Goal: Transaction & Acquisition: Book appointment/travel/reservation

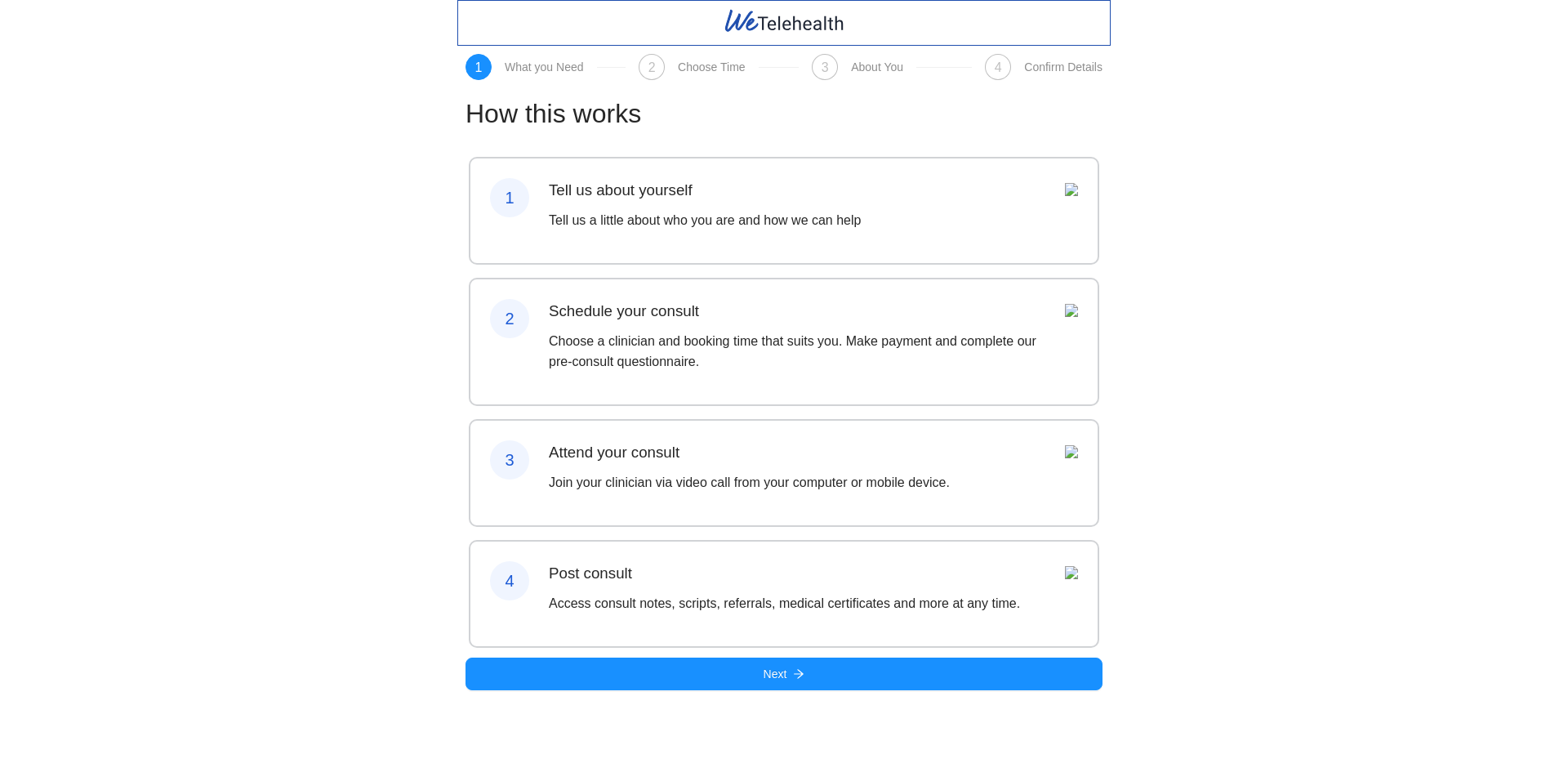
click at [574, 220] on p "Tell us a little about who you are and how we can help" at bounding box center [705, 220] width 312 height 20
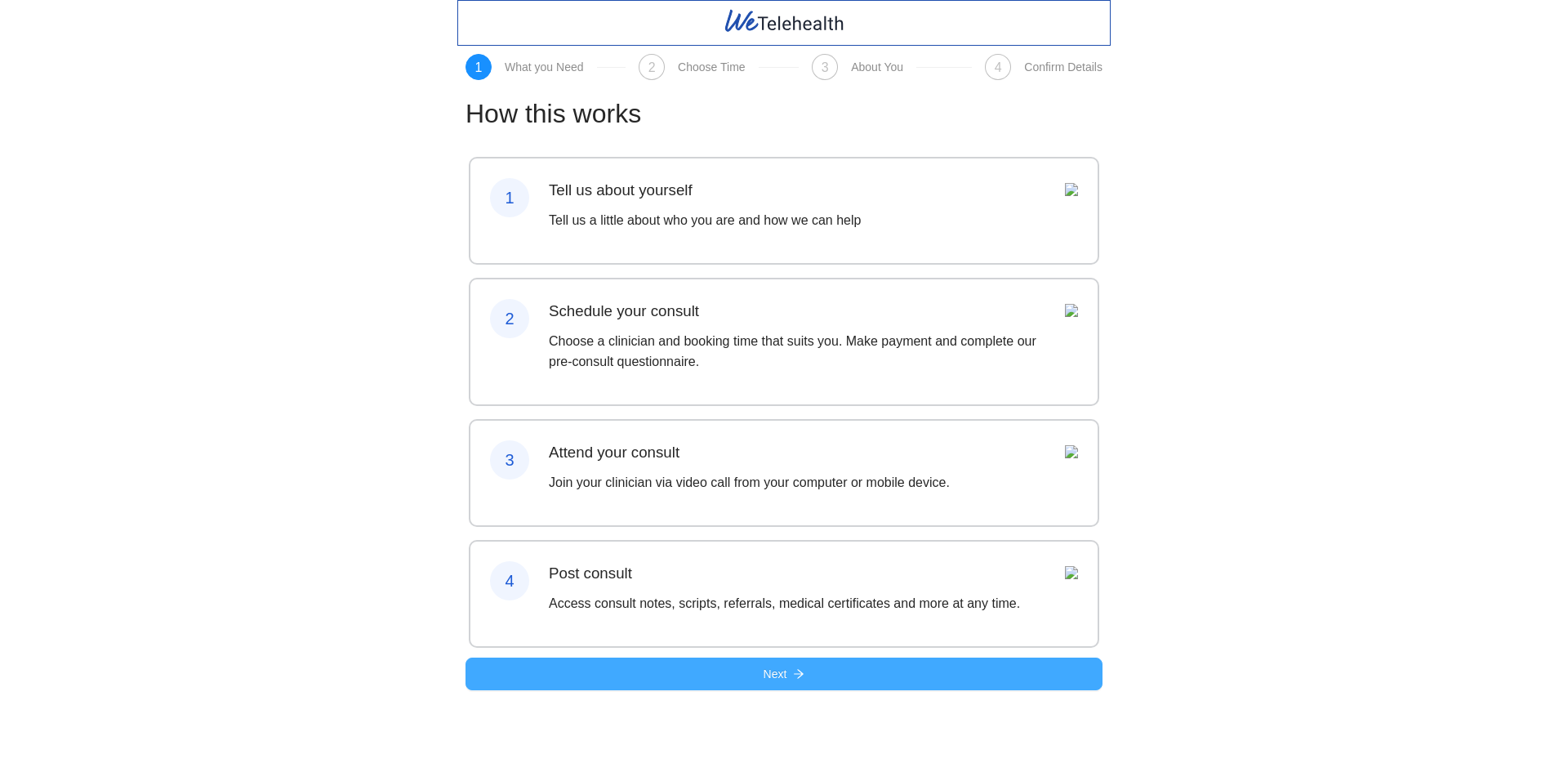
click at [775, 682] on span "Next" at bounding box center [775, 674] width 24 height 18
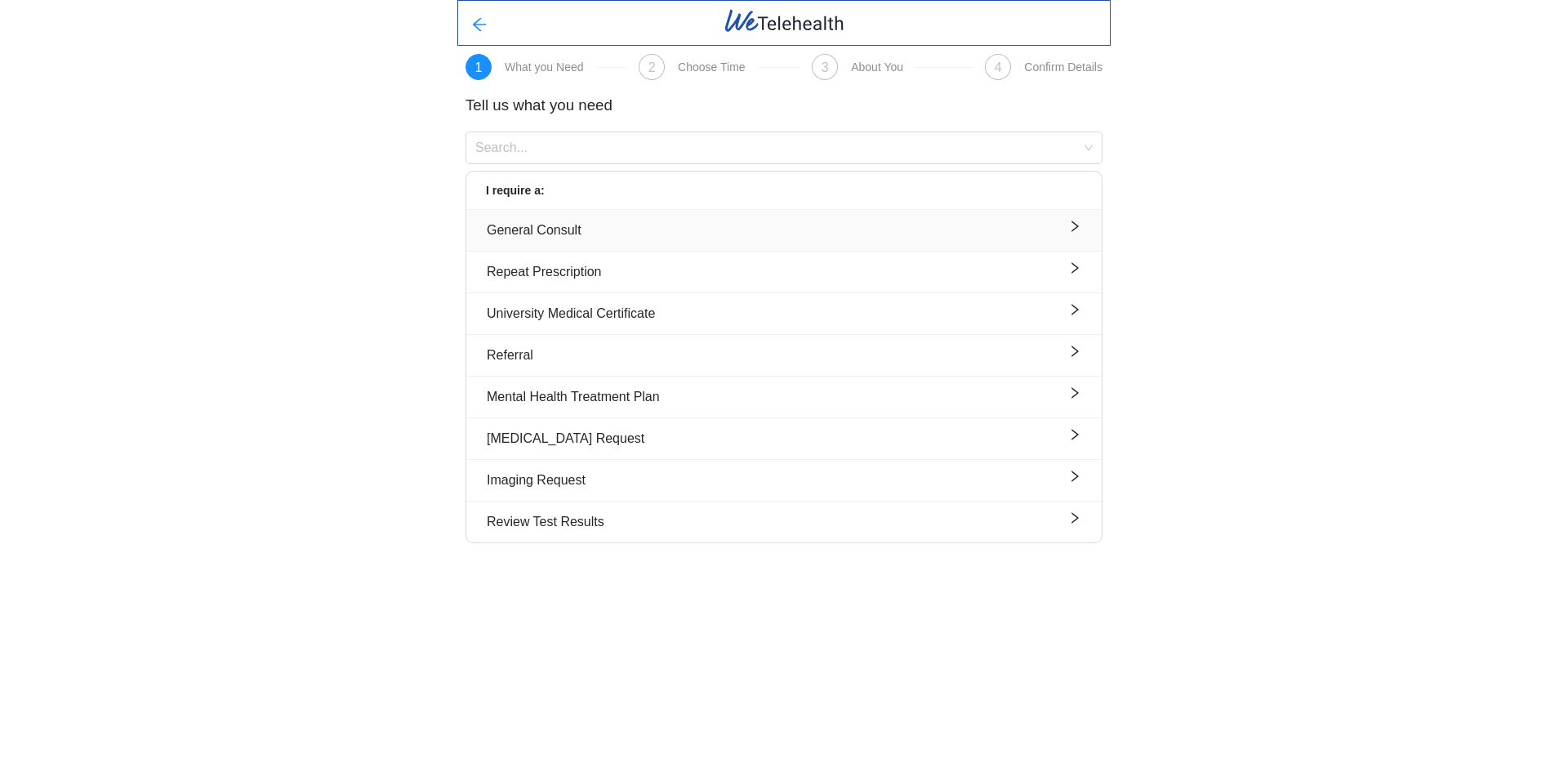
click at [609, 232] on div "General Consult" at bounding box center [784, 230] width 595 height 20
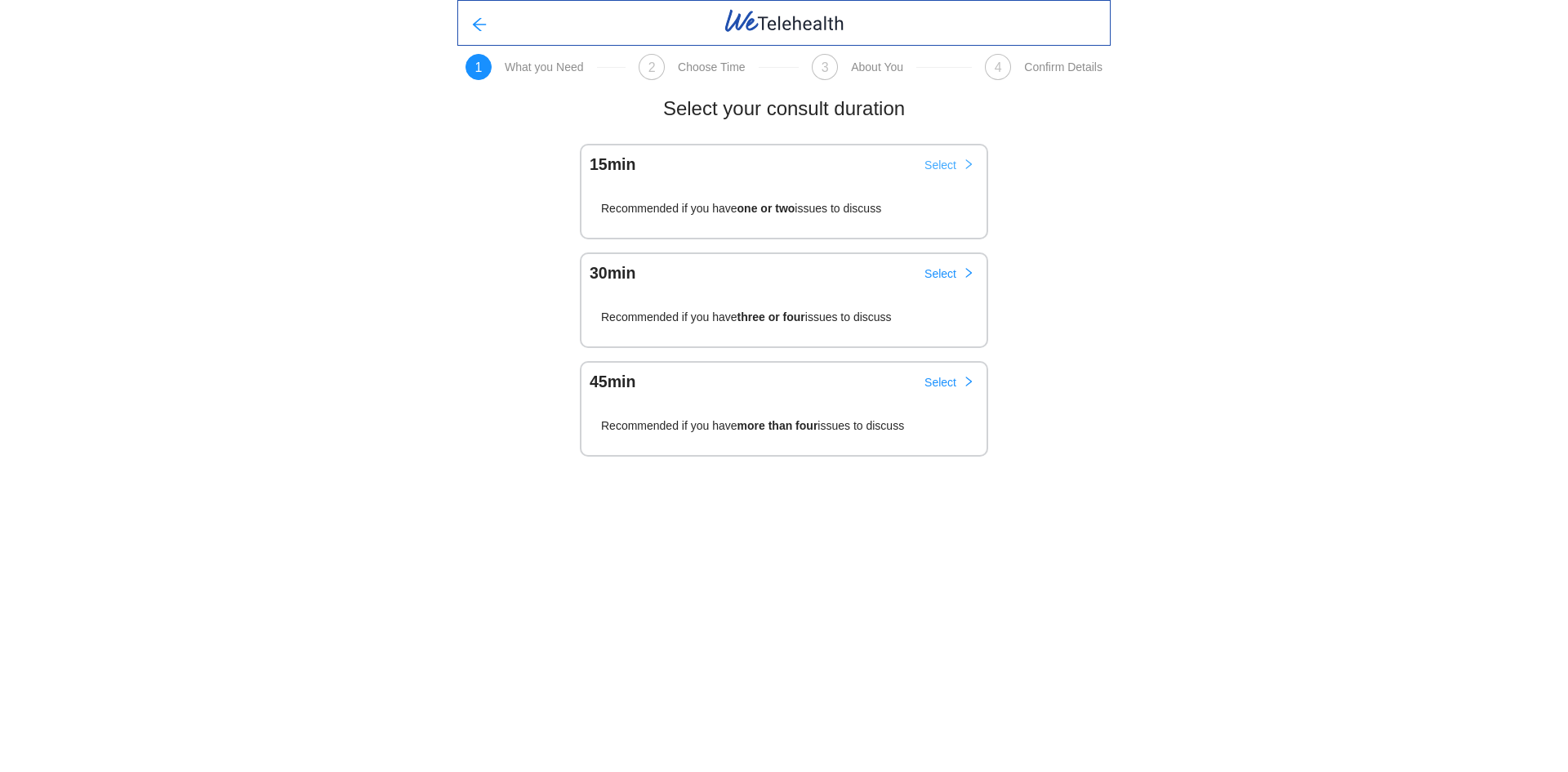
click at [924, 165] on span "Select" at bounding box center [940, 165] width 32 height 18
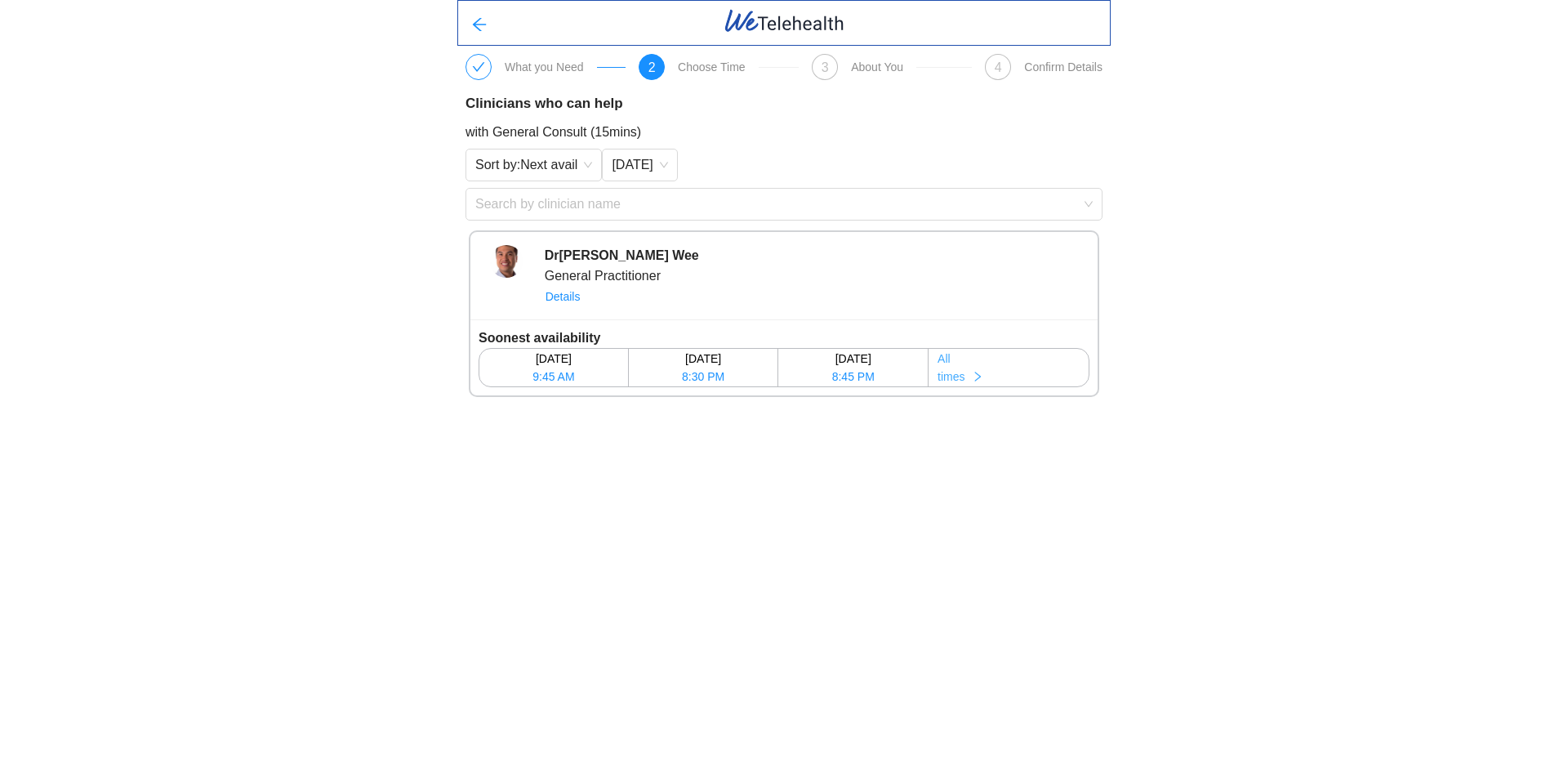
click at [983, 373] on icon "right" at bounding box center [977, 376] width 12 height 12
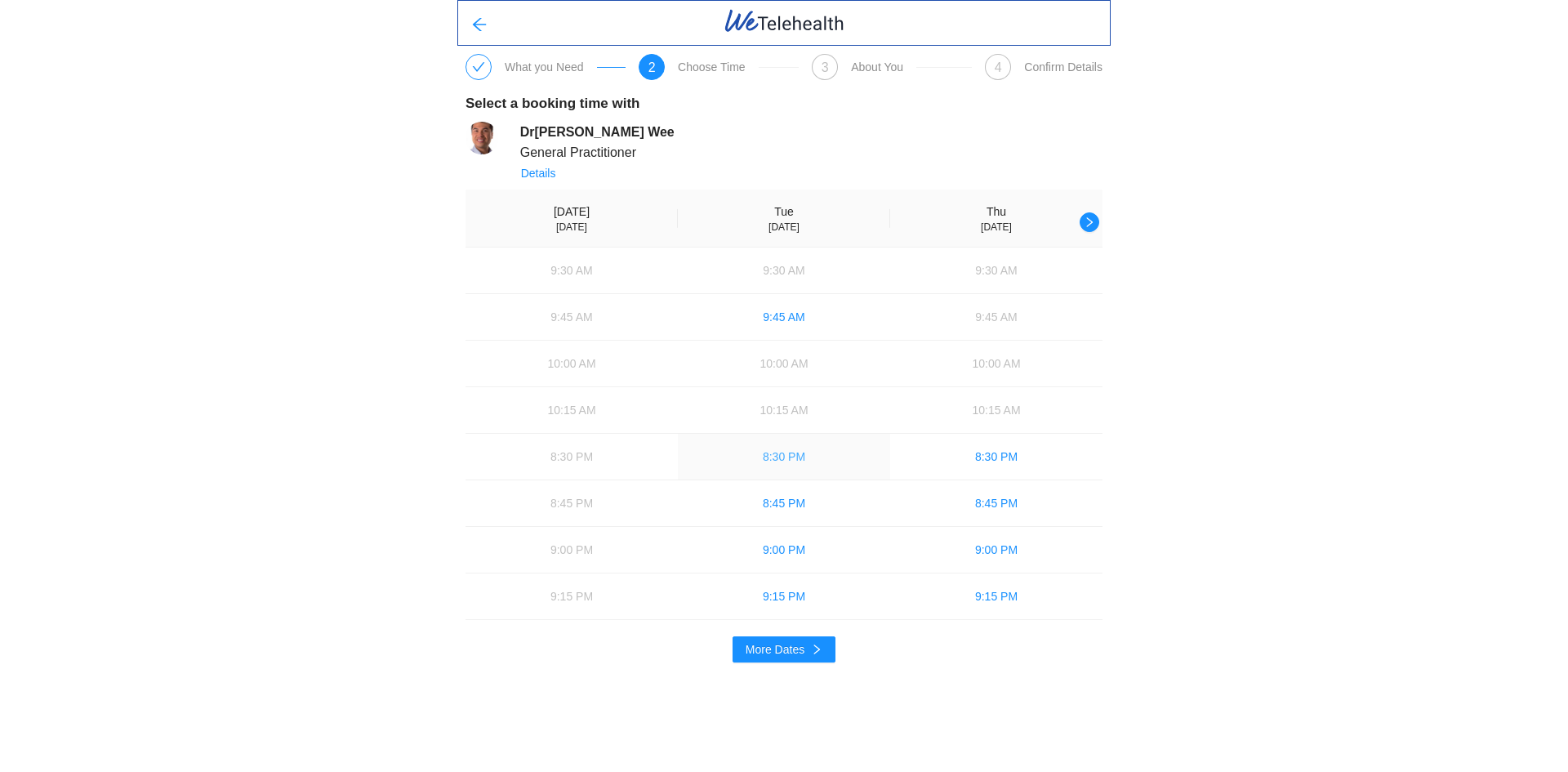
click at [786, 457] on span "8:30 PM" at bounding box center [784, 457] width 42 height 18
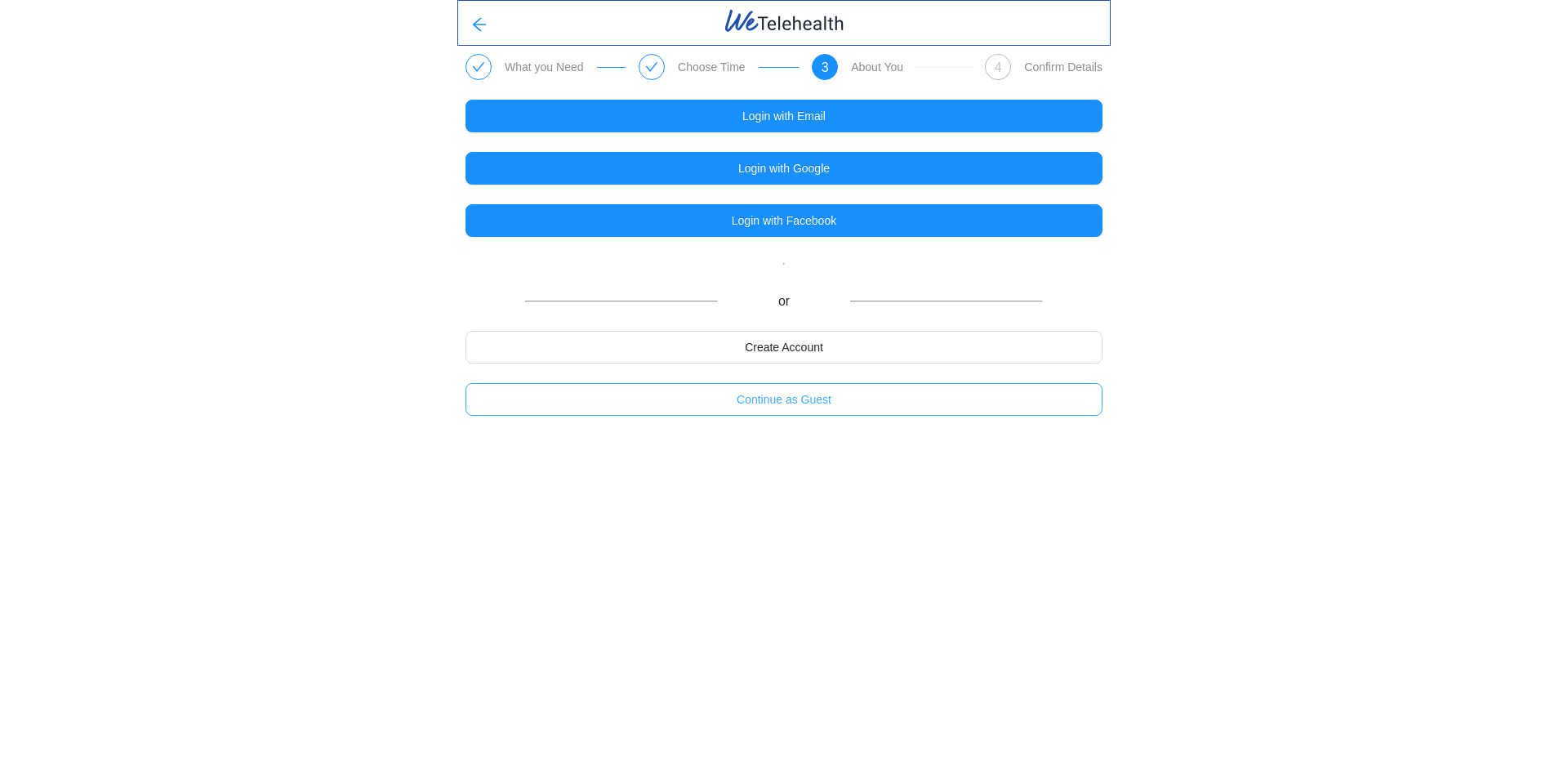
click at [789, 397] on span "Continue as Guest" at bounding box center [784, 399] width 95 height 18
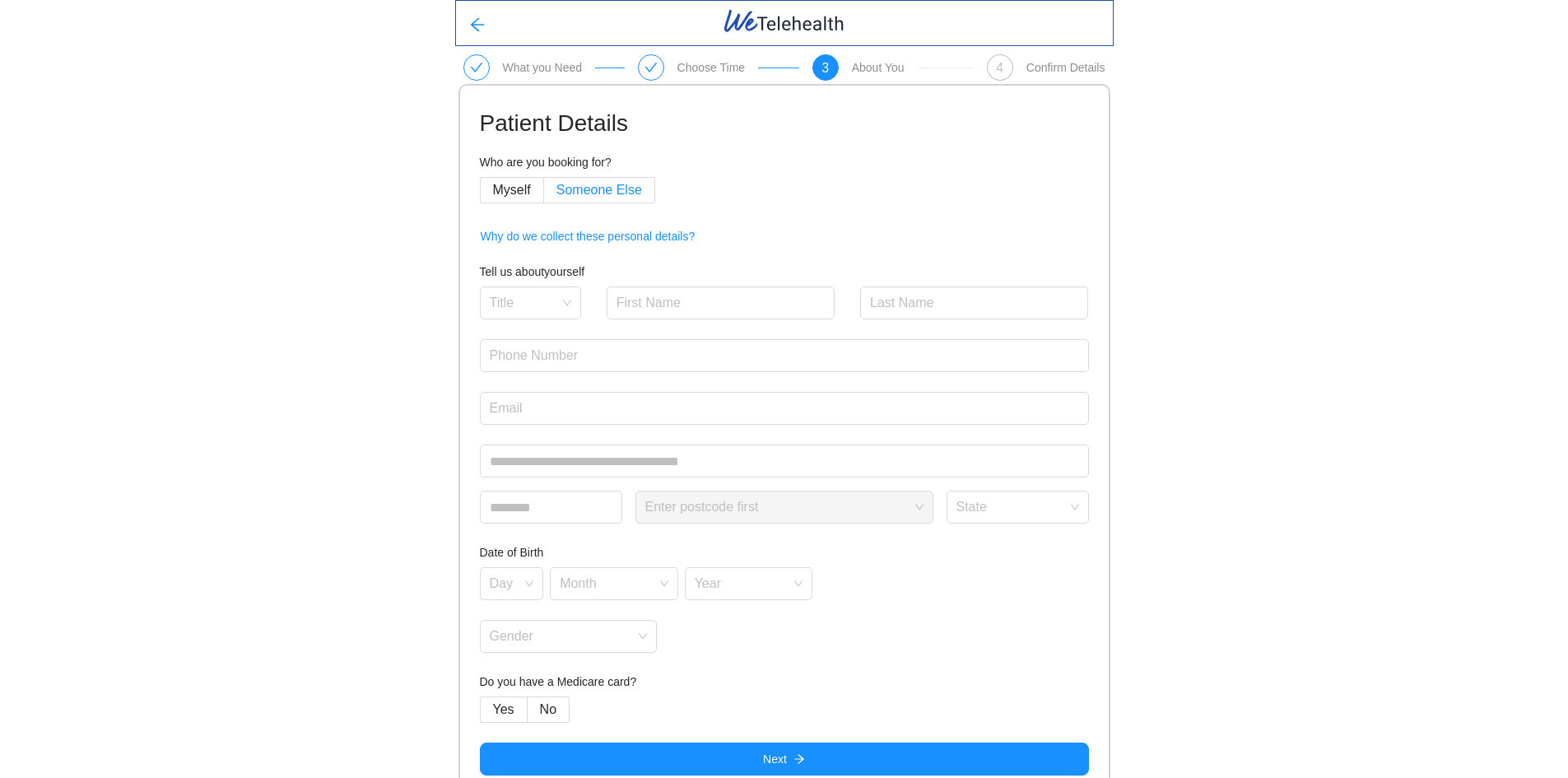
click at [578, 189] on span "Someone Else" at bounding box center [598, 189] width 86 height 14
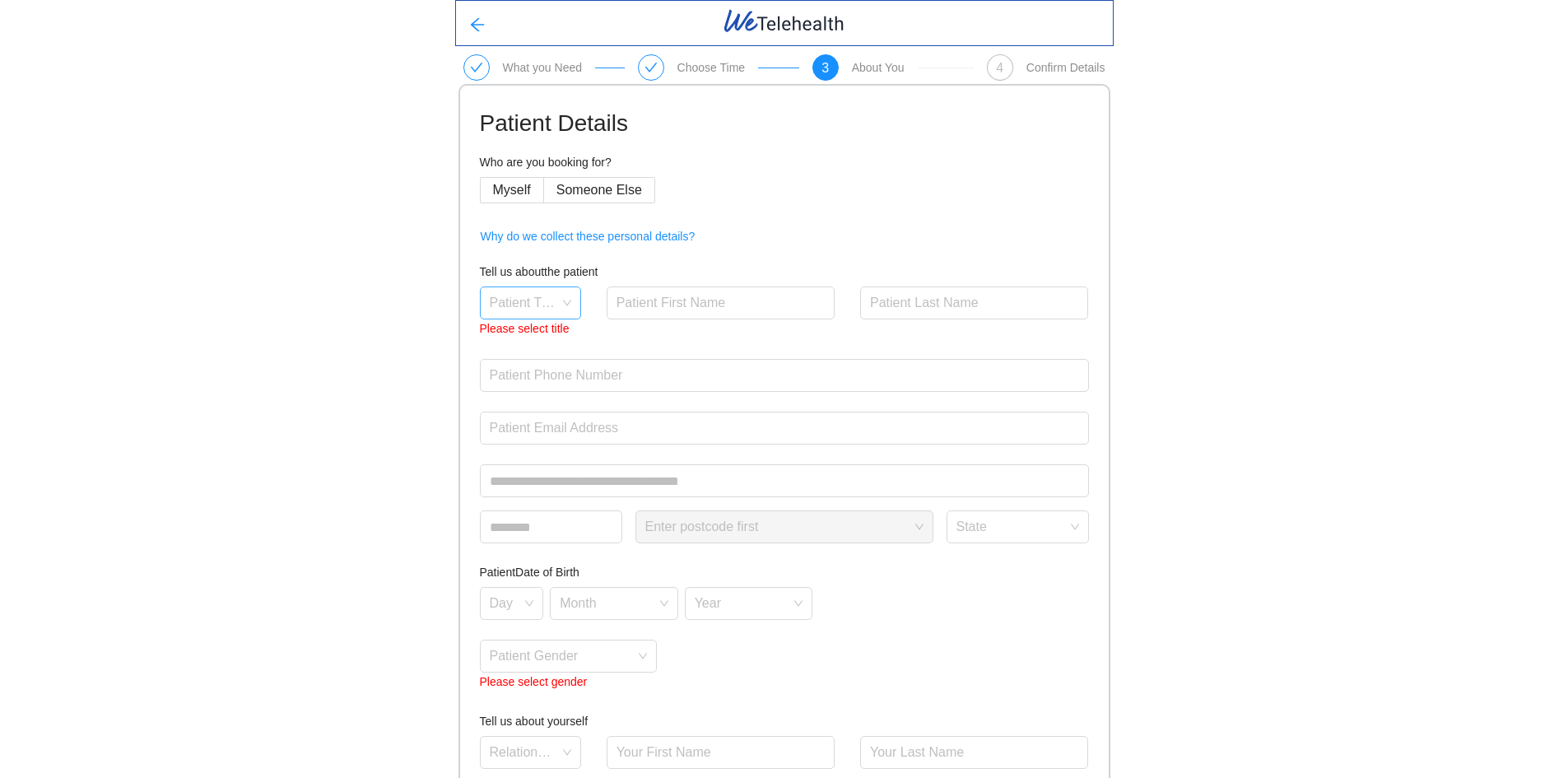
click at [556, 307] on input "search" at bounding box center [525, 299] width 70 height 25
click at [510, 343] on div "Mr" at bounding box center [529, 340] width 82 height 18
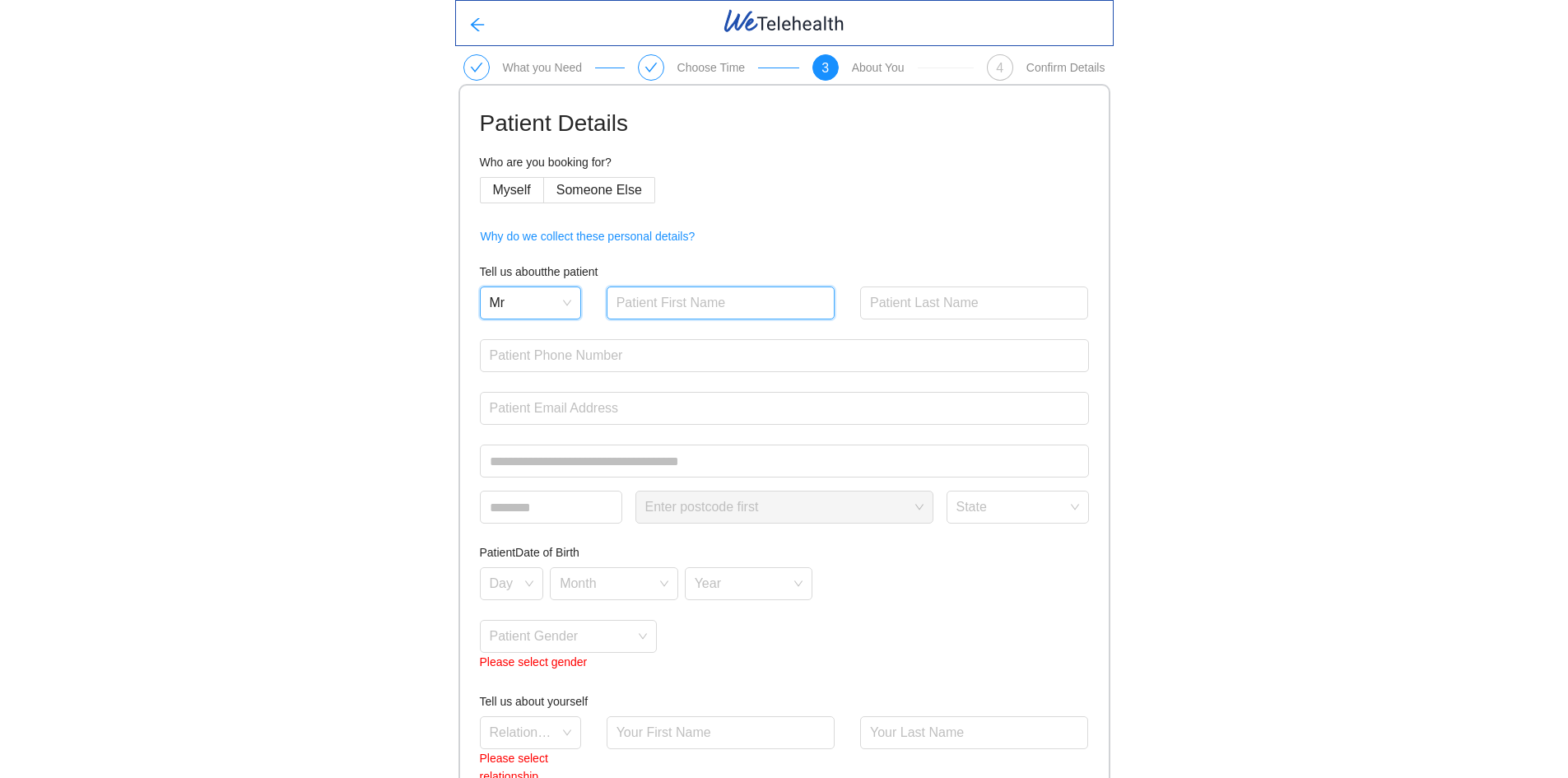
click at [677, 299] on input "text" at bounding box center [721, 303] width 229 height 33
type input "Jordan"
type input "[PERSON_NAME]"
click at [687, 297] on input "Jordan" at bounding box center [721, 303] width 229 height 33
type input "[PERSON_NAME]"
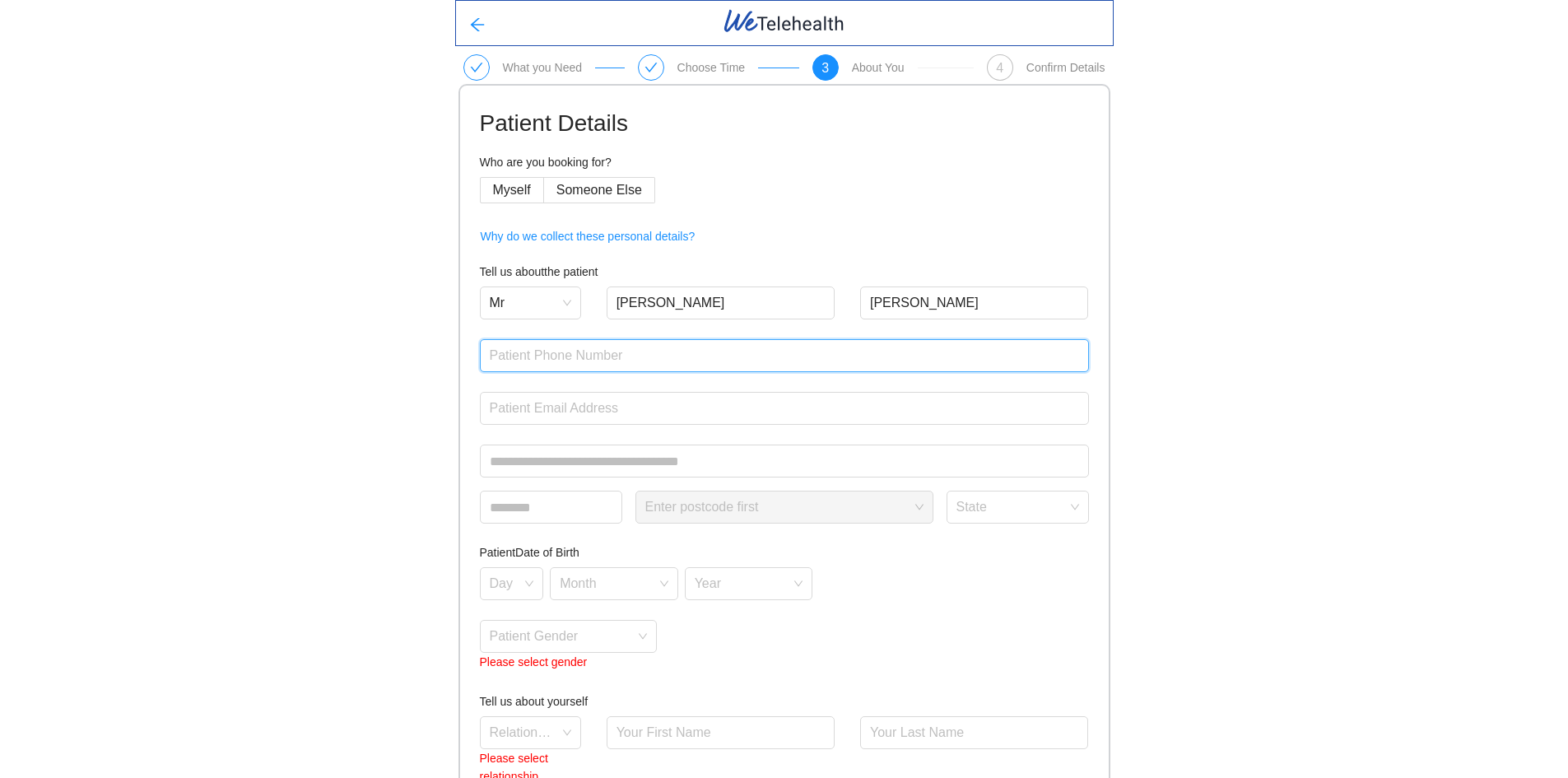
click at [653, 353] on input "text" at bounding box center [784, 355] width 610 height 33
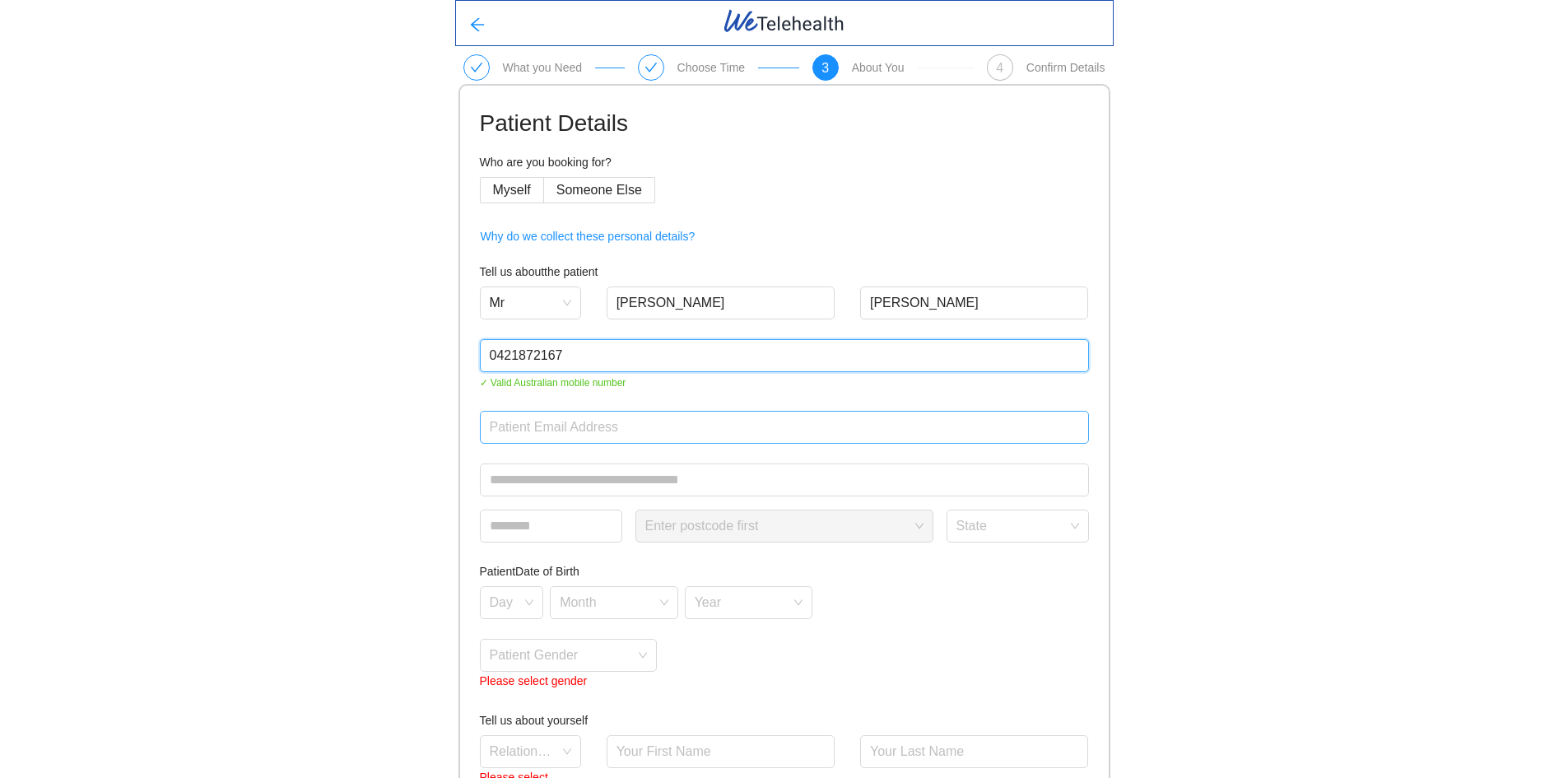
type input "0421872167"
click at [607, 424] on input "email" at bounding box center [784, 427] width 610 height 33
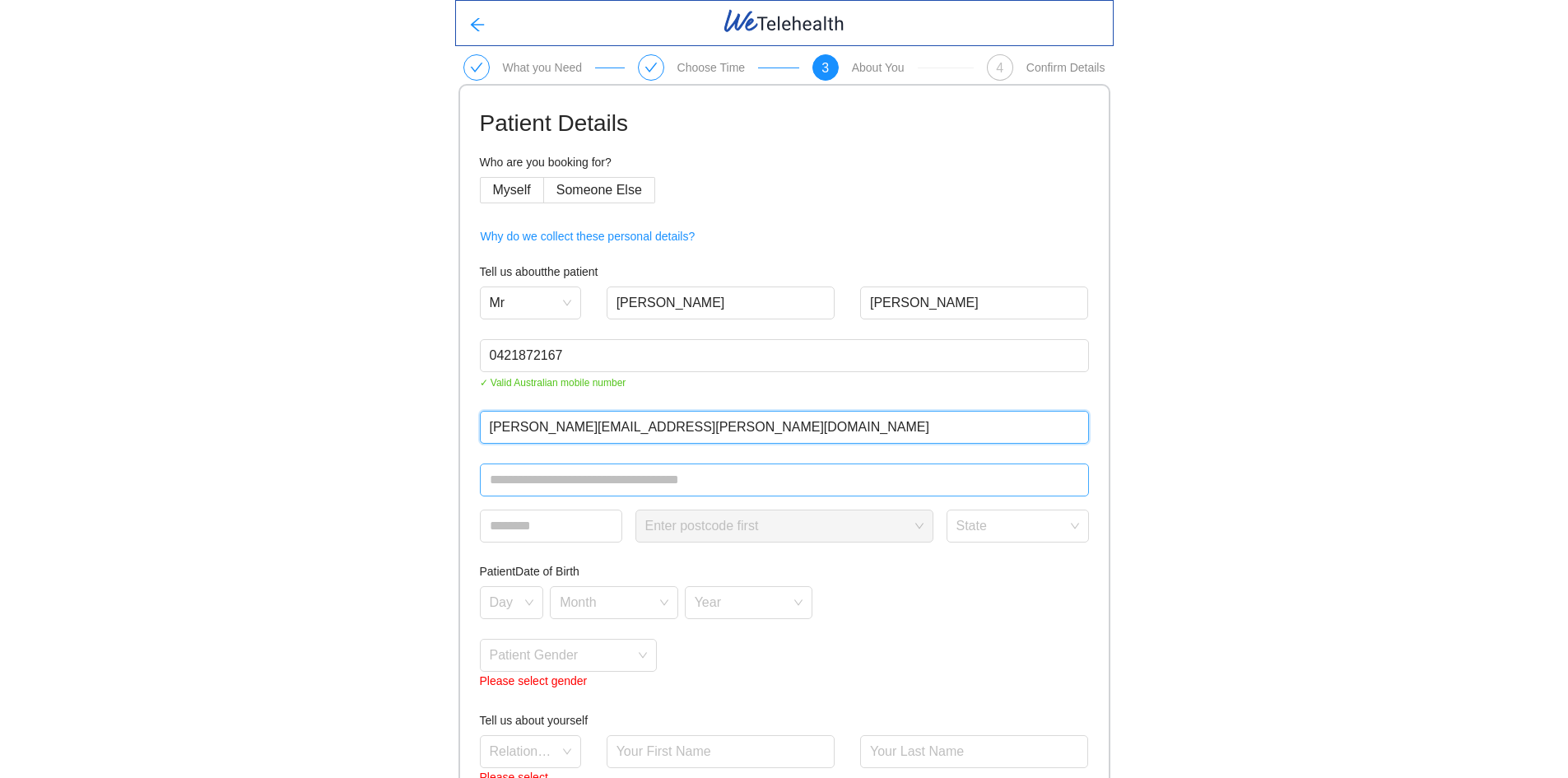
type input "[PERSON_NAME][EMAIL_ADDRESS][PERSON_NAME][DOMAIN_NAME]"
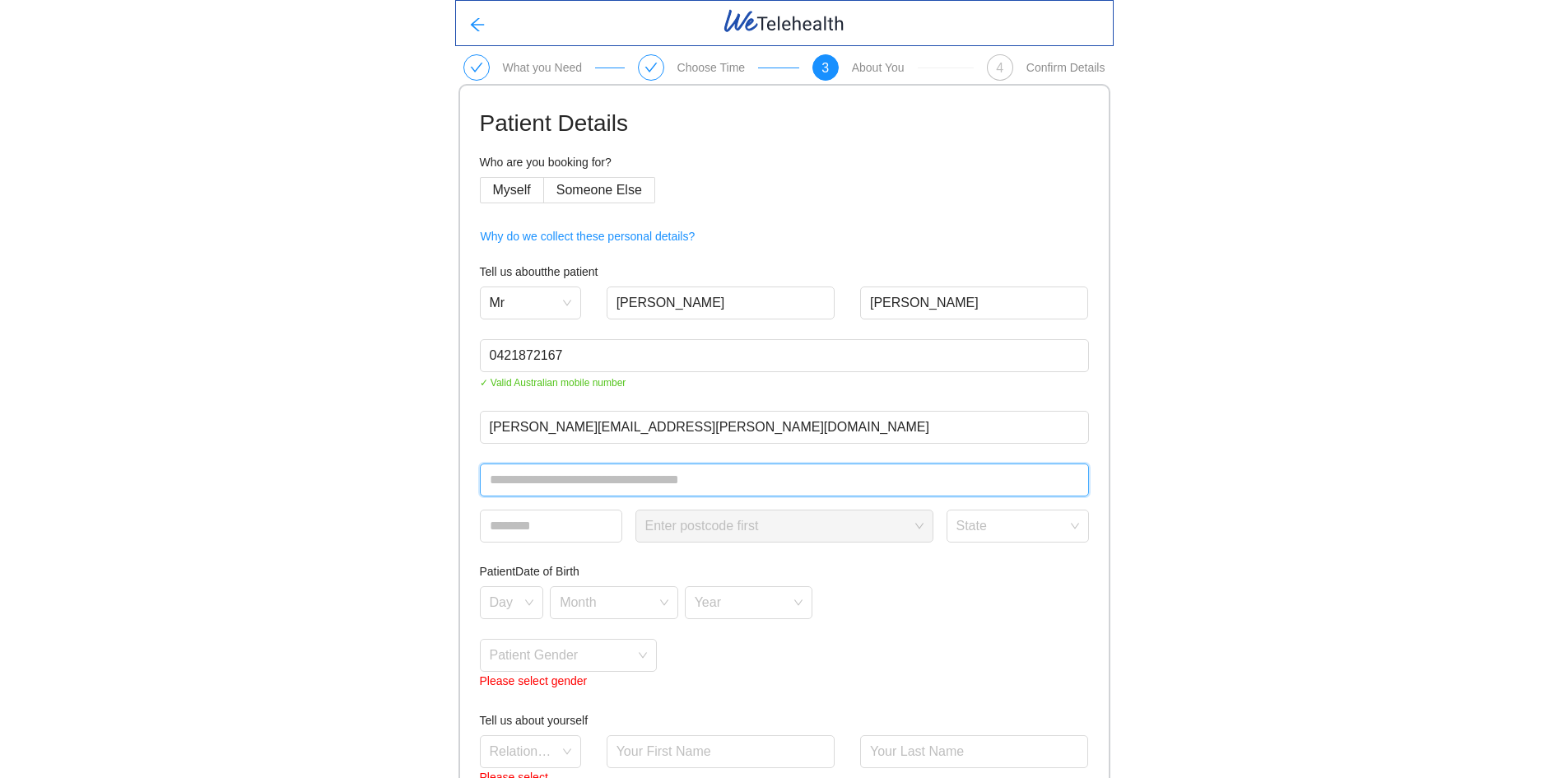
click at [651, 473] on input "text" at bounding box center [784, 480] width 610 height 33
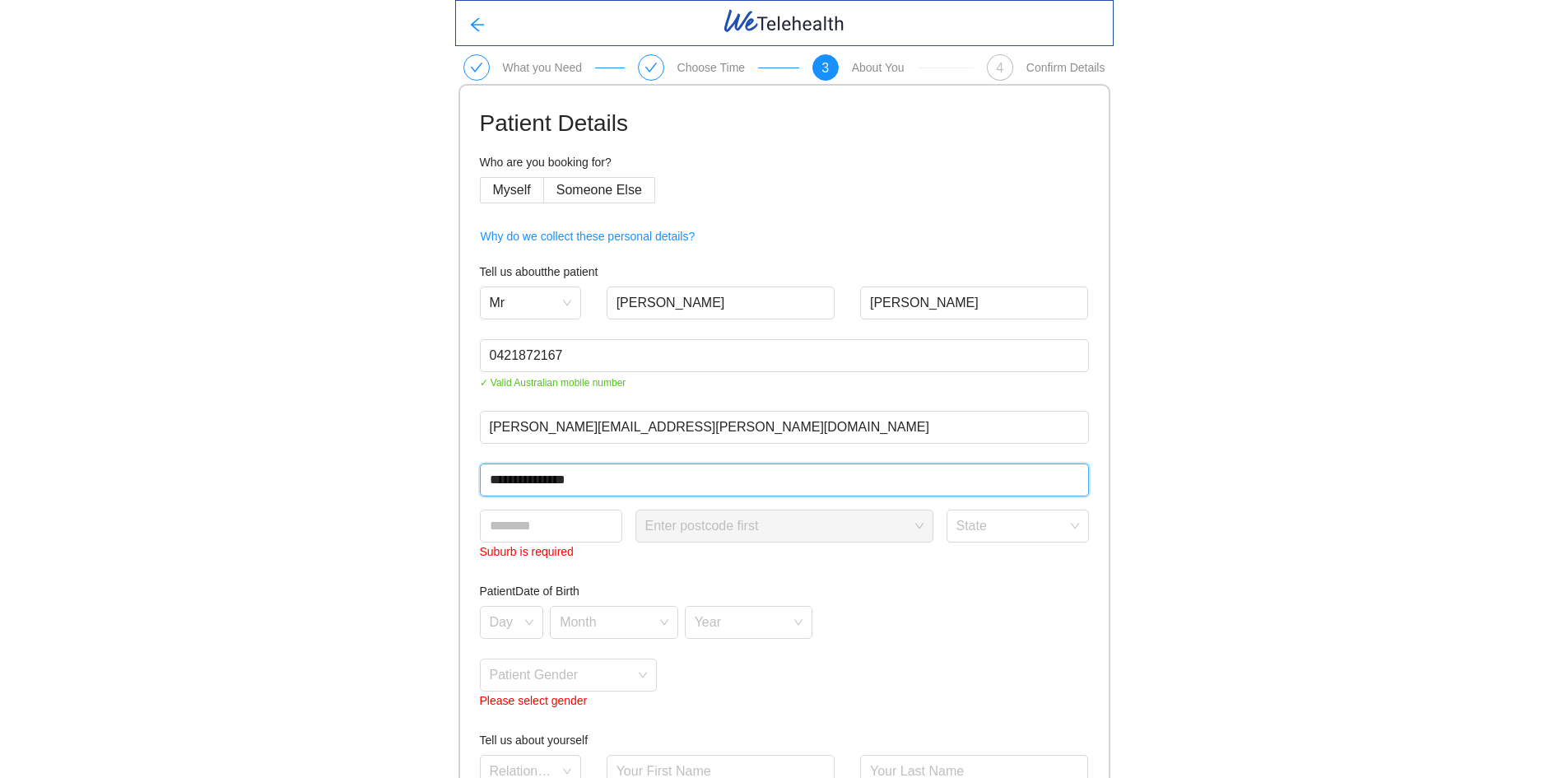
type input "**********"
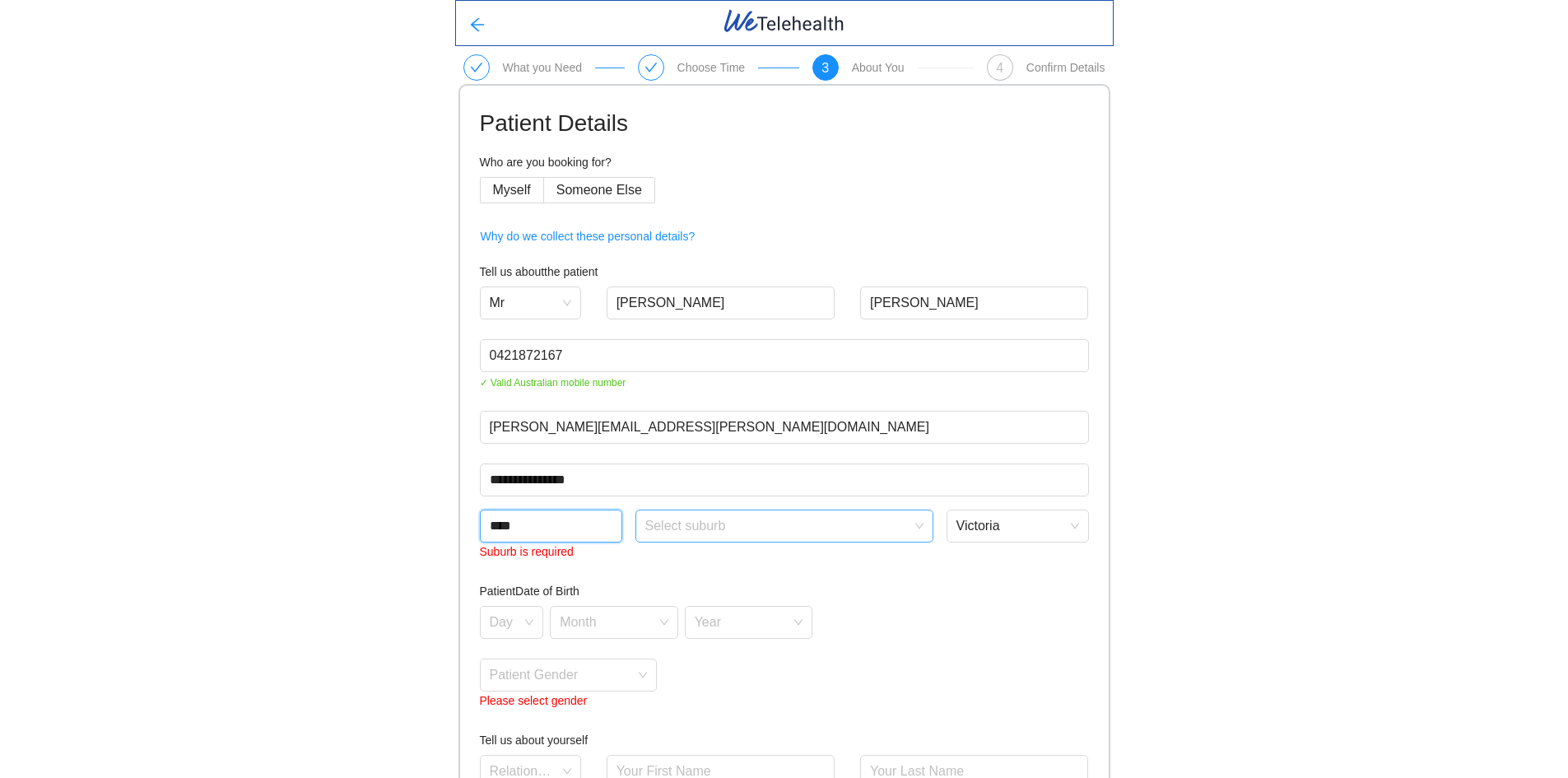
type input "****"
click at [839, 525] on input "search" at bounding box center [779, 522] width 267 height 25
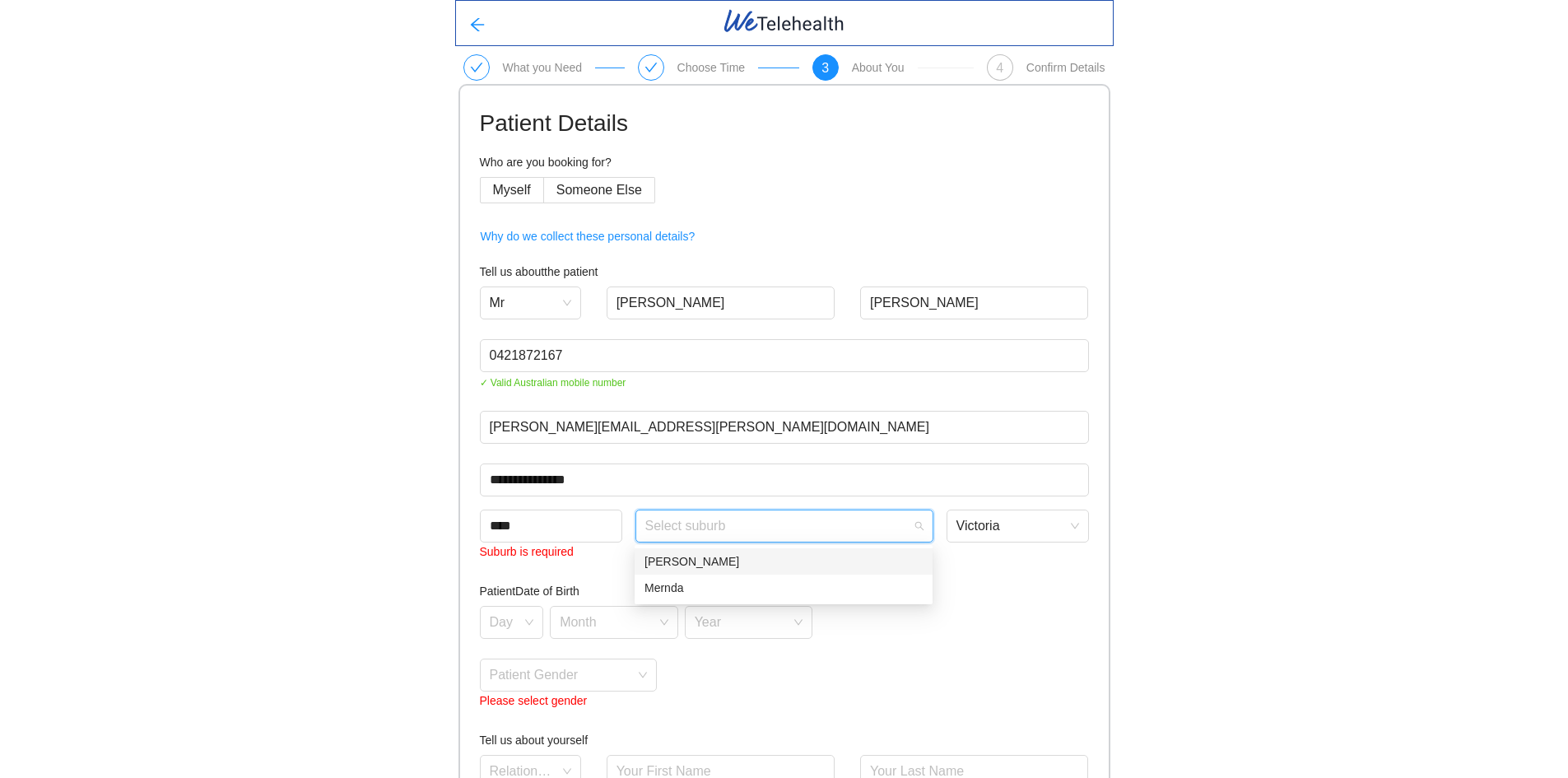
click at [816, 557] on div "[PERSON_NAME]" at bounding box center [784, 562] width 278 height 18
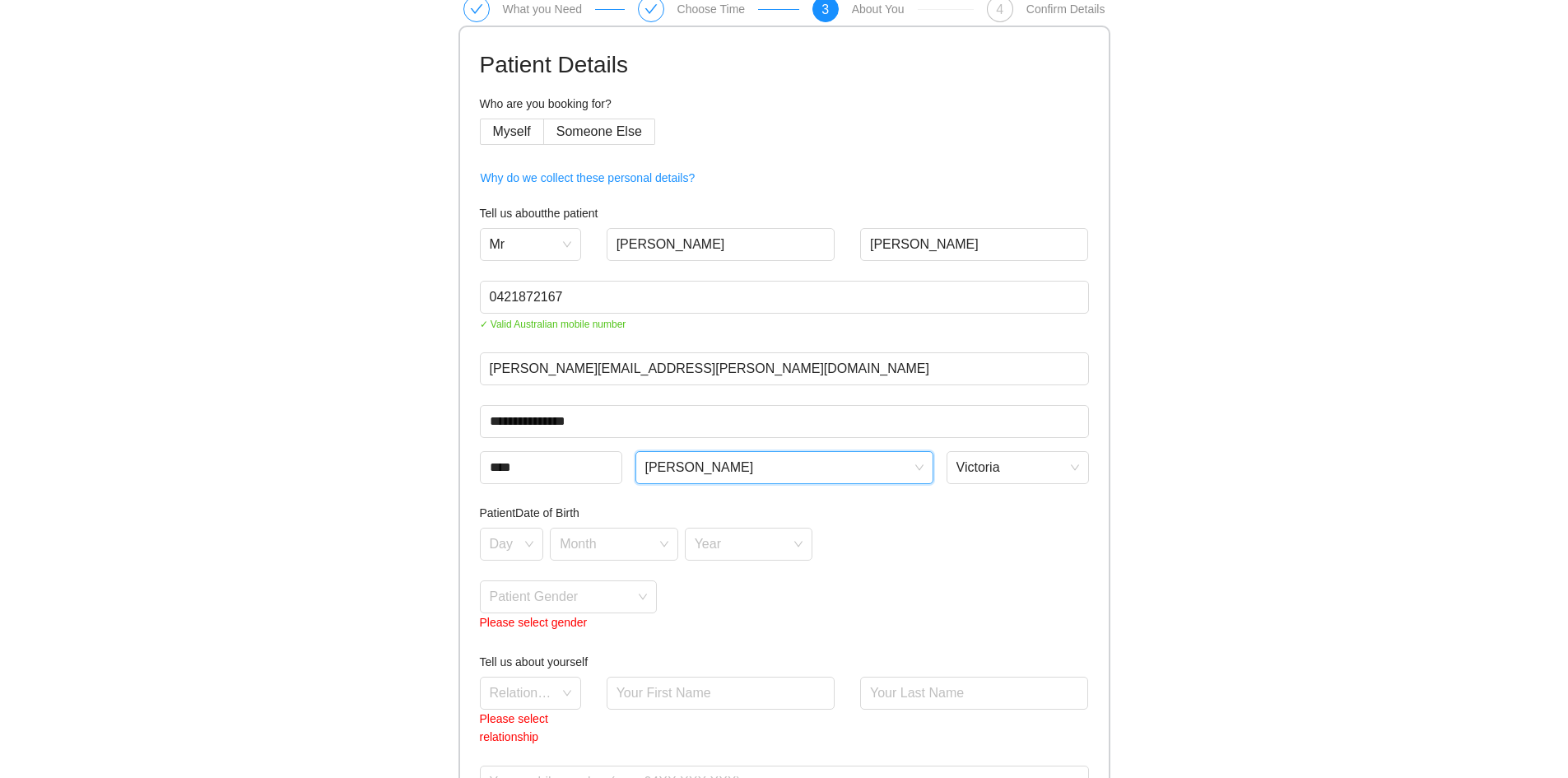
scroll to position [82, 0]
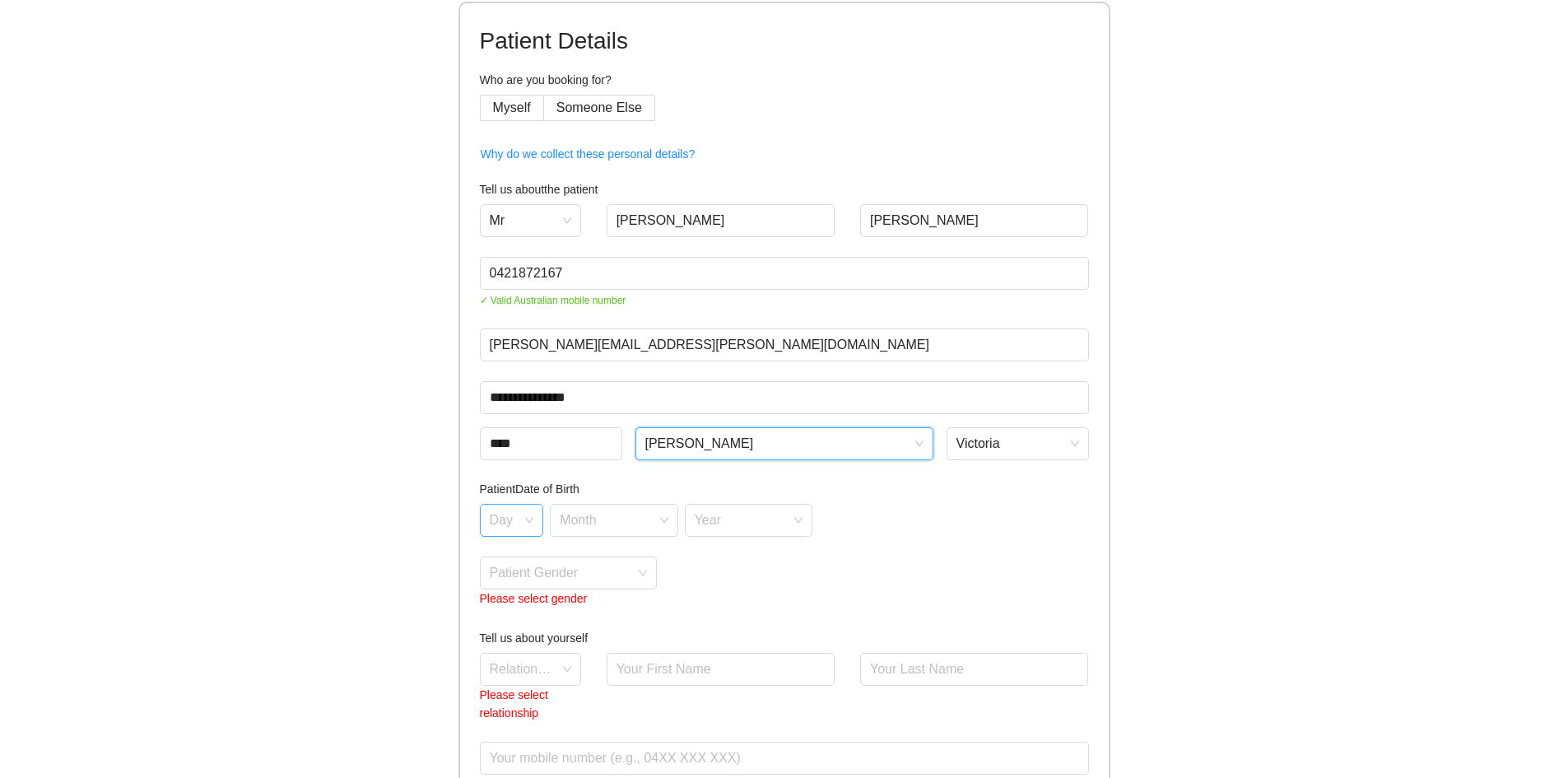
click at [525, 519] on div "Day" at bounding box center [512, 520] width 64 height 33
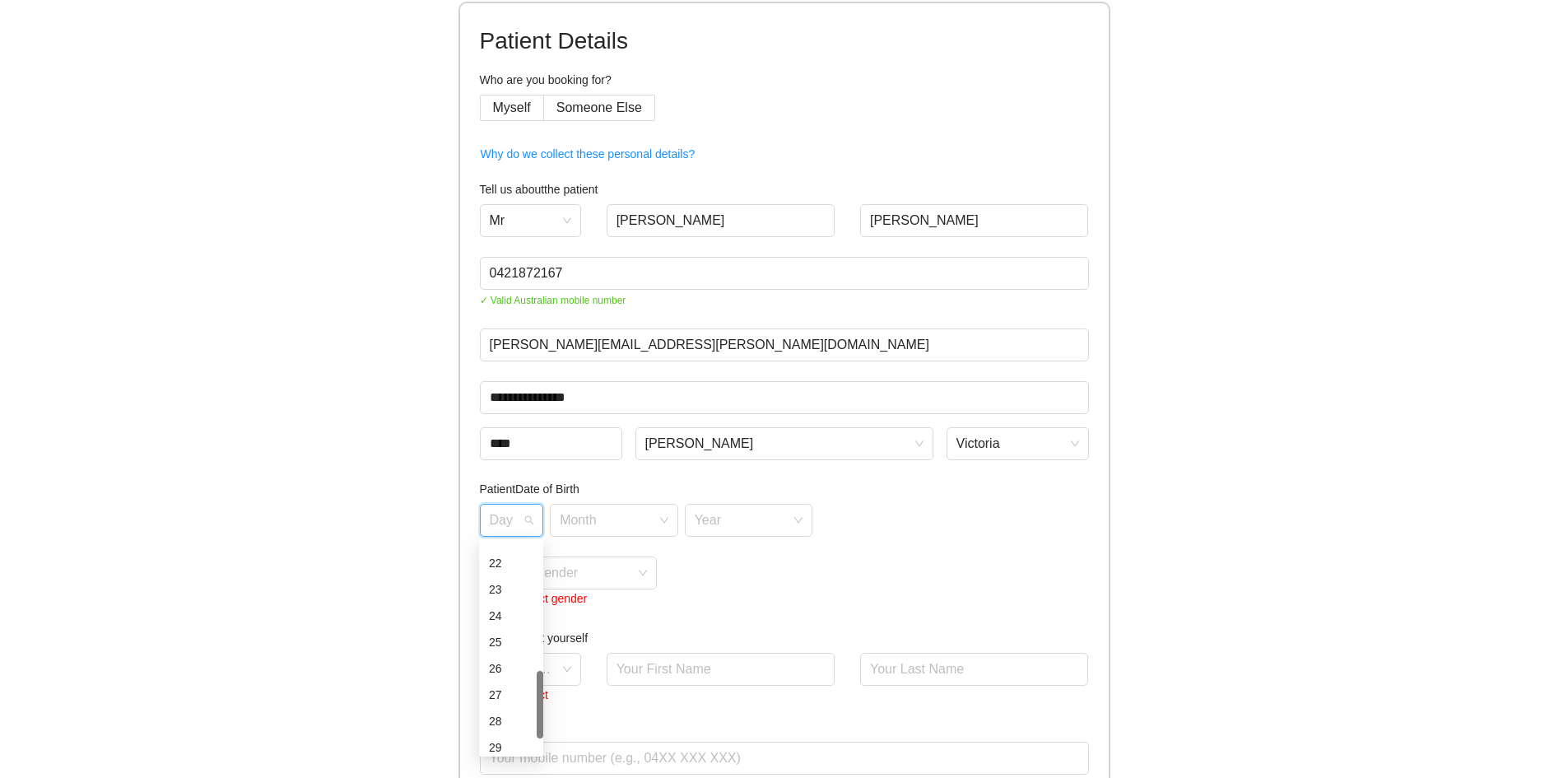
scroll to position [573, 0]
drag, startPoint x: 540, startPoint y: 586, endPoint x: 537, endPoint y: 698, distance: 112.0
click at [537, 698] on div at bounding box center [540, 712] width 6 height 67
type input "**"
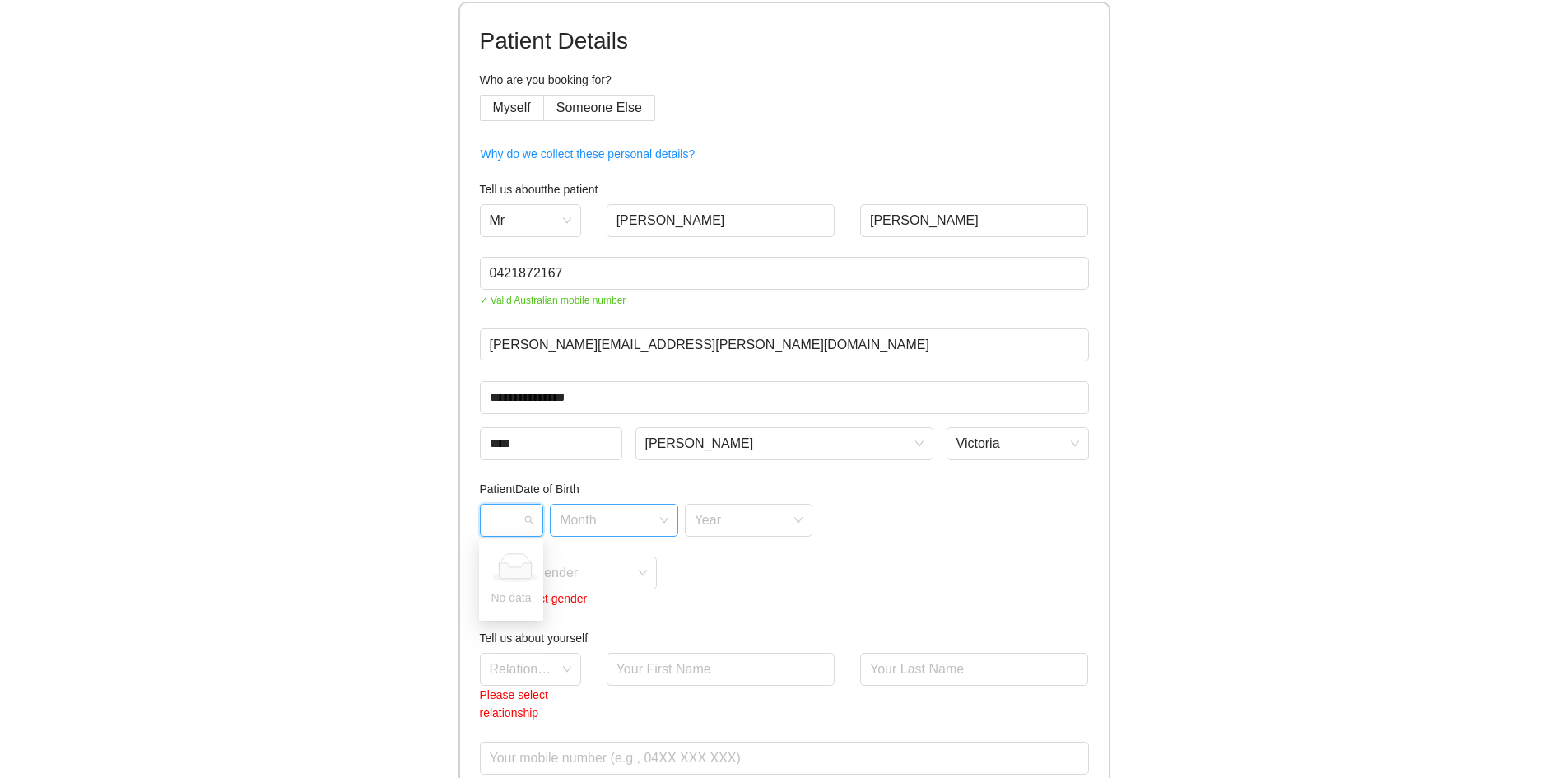
click at [613, 517] on input "search" at bounding box center [609, 517] width 98 height 25
type input "***"
click at [623, 557] on div "June" at bounding box center [614, 556] width 109 height 18
click at [751, 510] on input "search" at bounding box center [744, 517] width 98 height 25
type input "****"
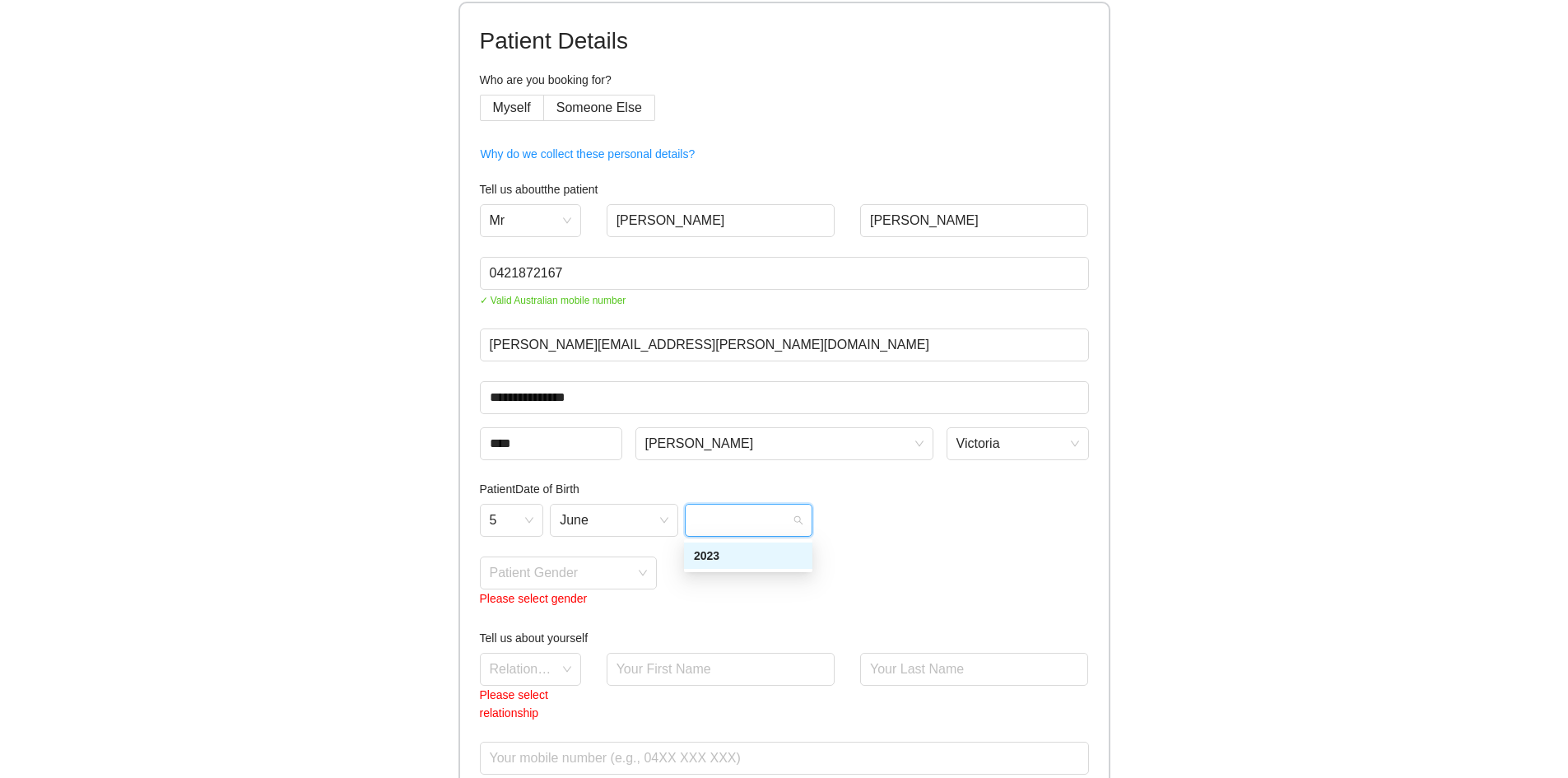
click at [840, 494] on h4 "Patient Date of Birth" at bounding box center [784, 489] width 610 height 18
click at [575, 573] on input "search" at bounding box center [563, 569] width 146 height 25
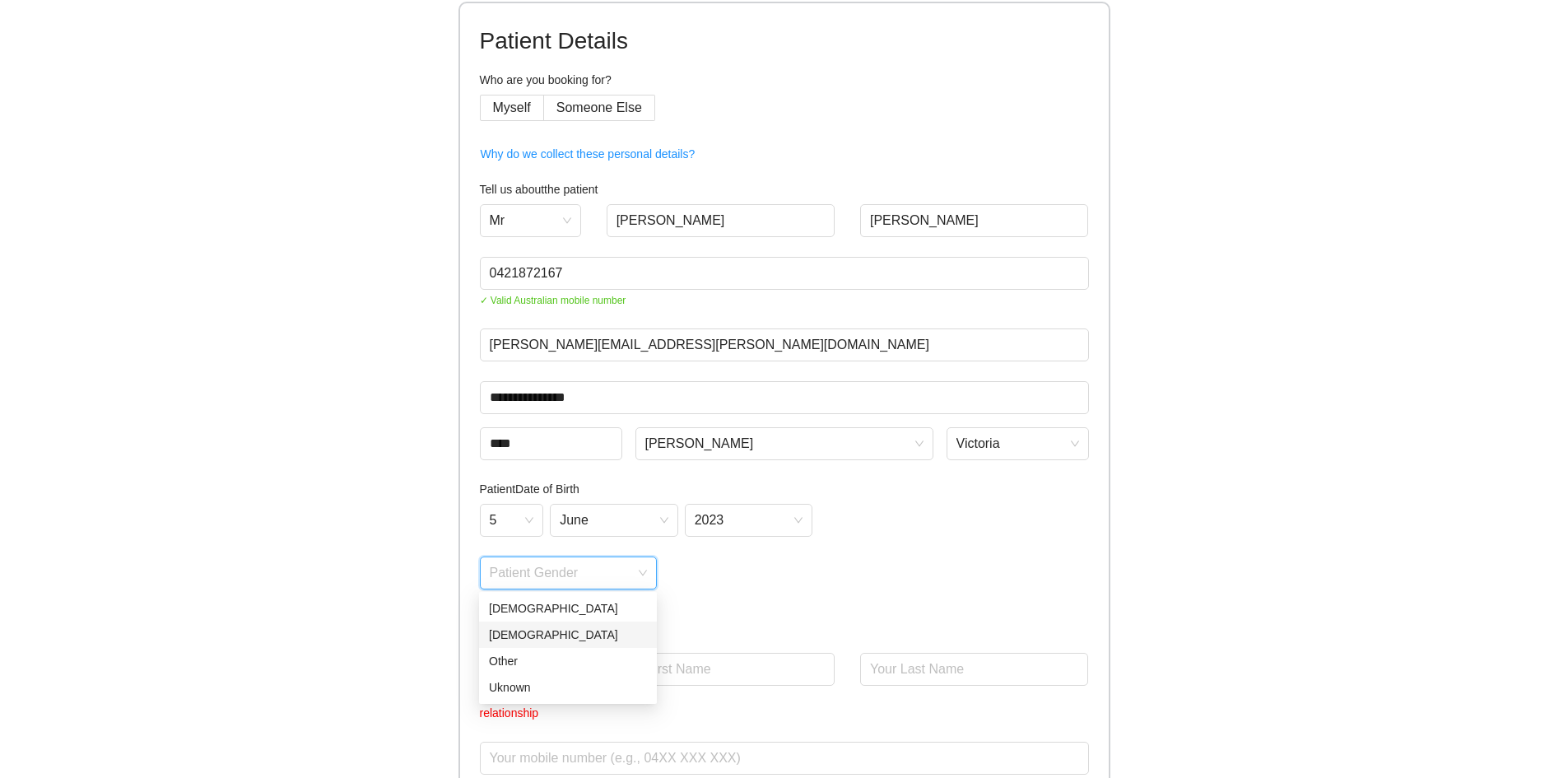
click at [546, 633] on div "[DEMOGRAPHIC_DATA]" at bounding box center [568, 635] width 158 height 18
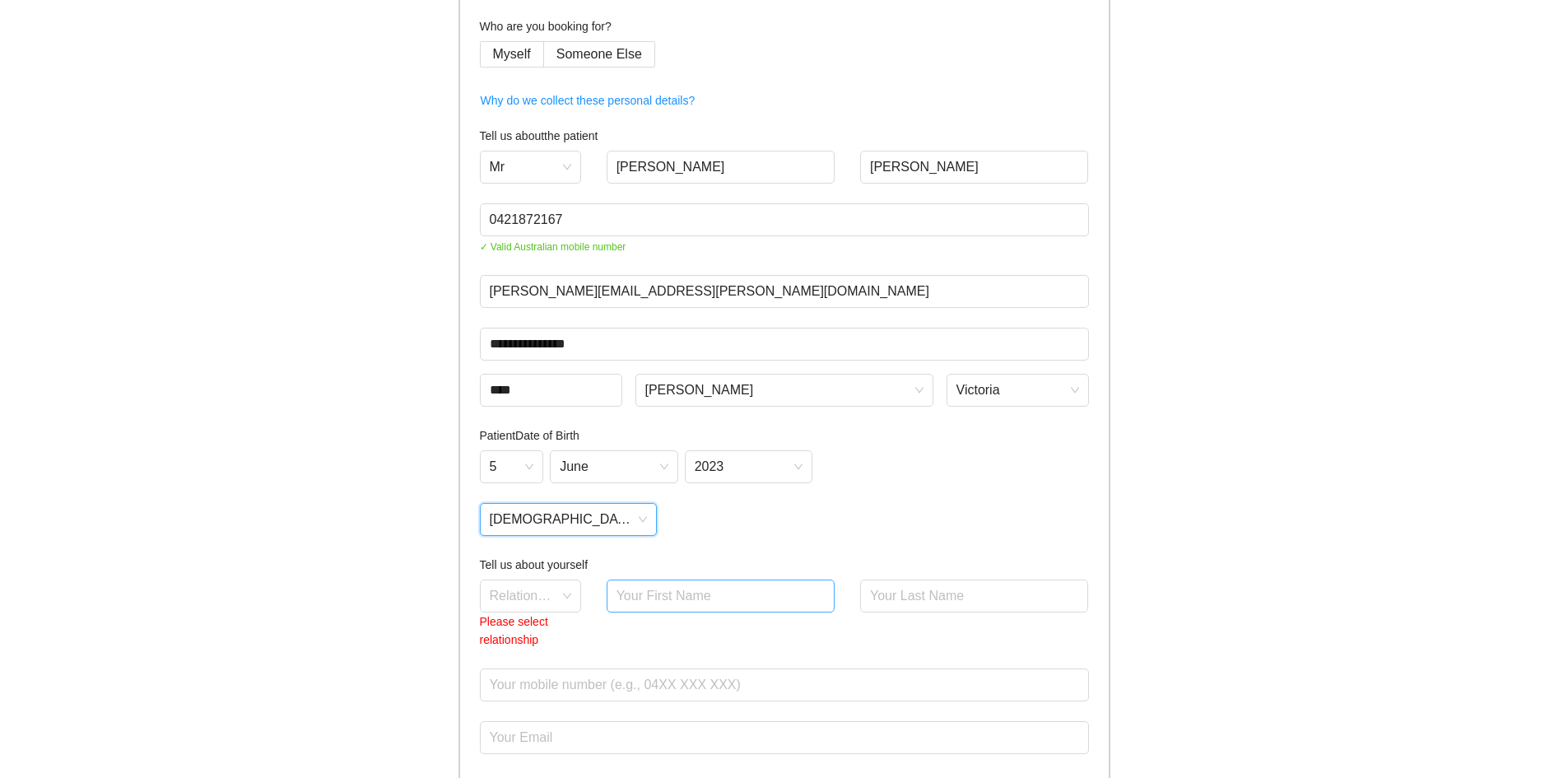
scroll to position [165, 0]
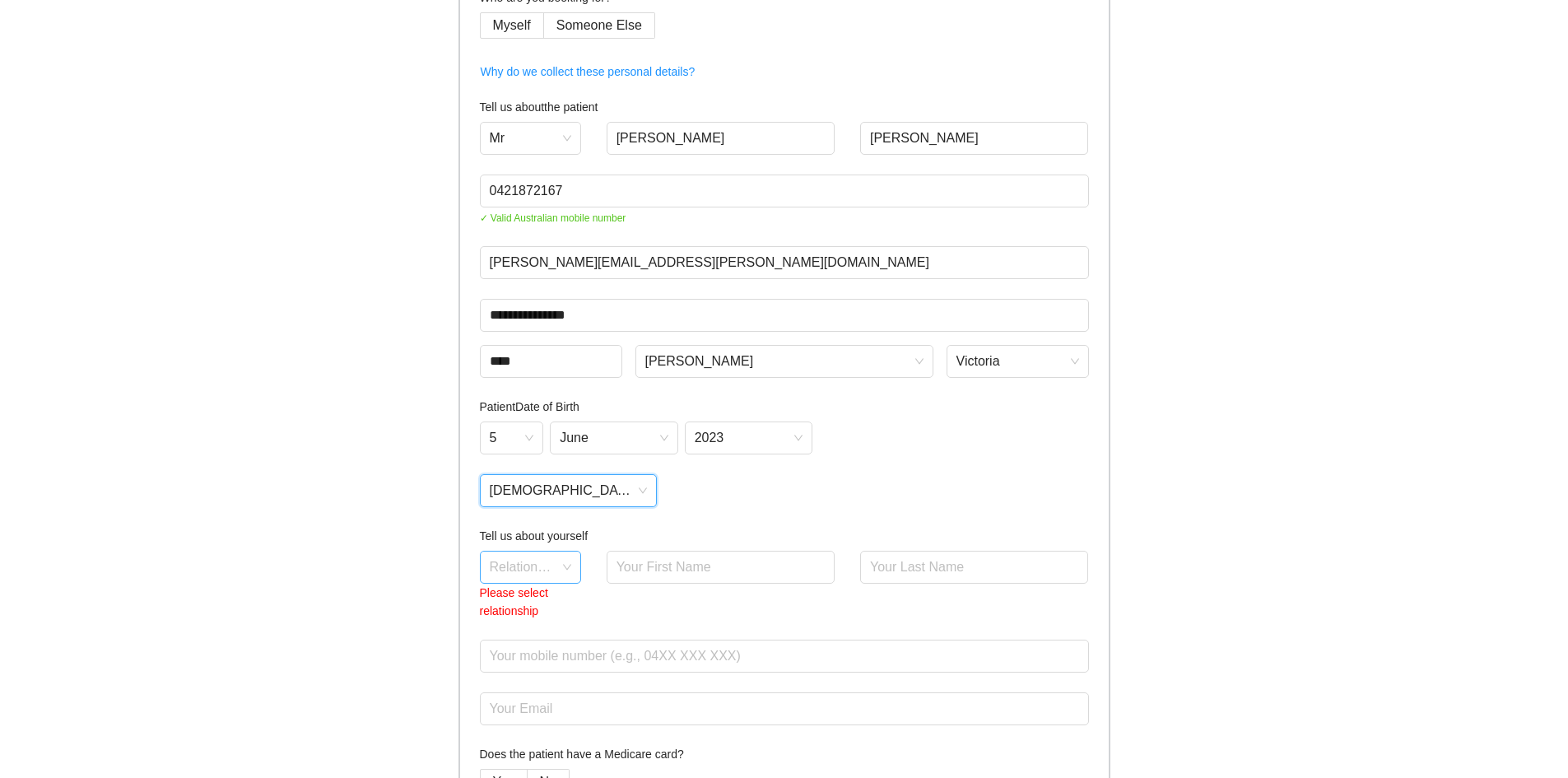
click at [518, 563] on input "search" at bounding box center [525, 563] width 70 height 25
click at [527, 600] on div "Father" at bounding box center [529, 603] width 82 height 18
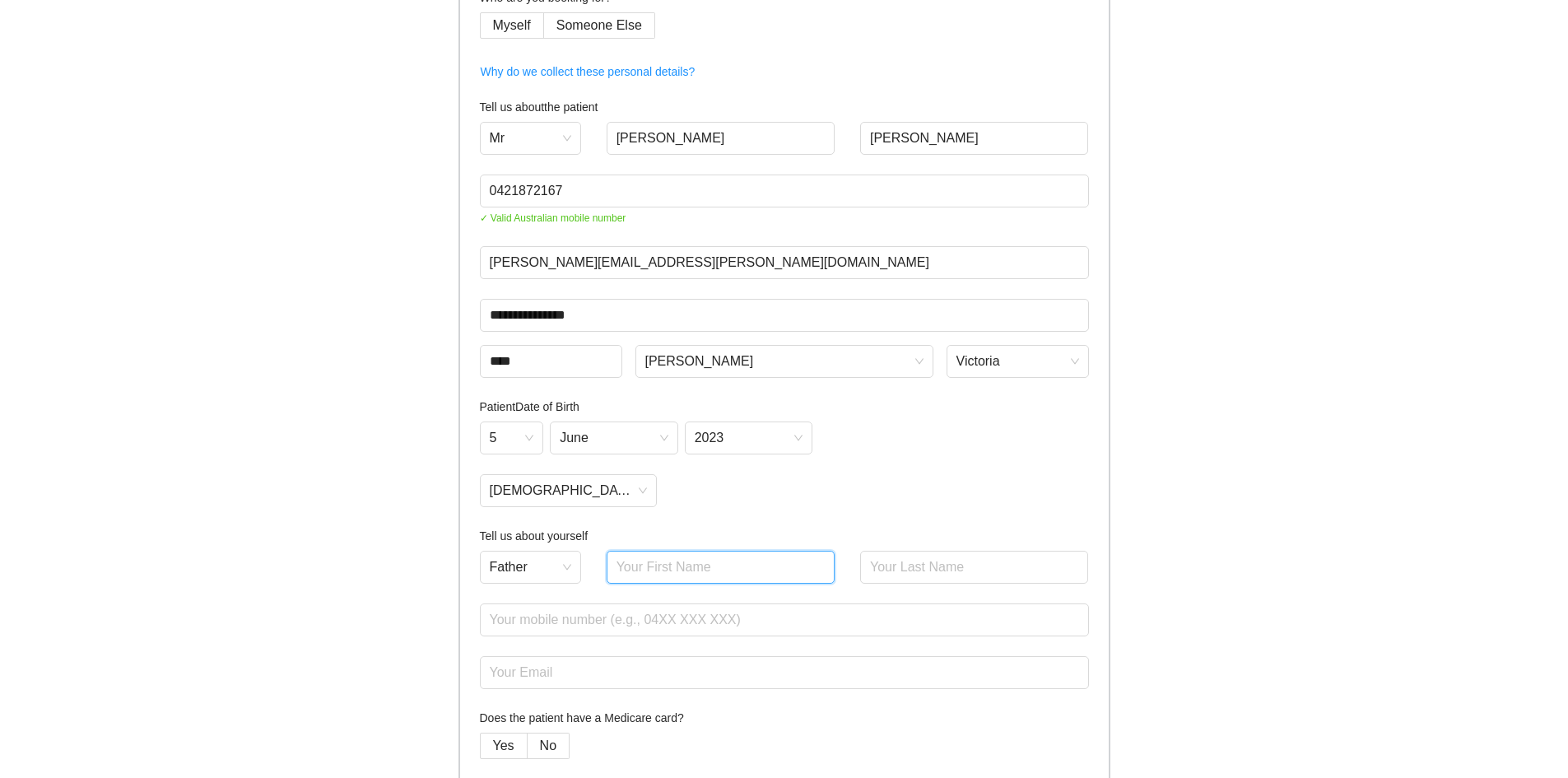
click at [695, 571] on input "text" at bounding box center [721, 567] width 229 height 33
type input "[PERSON_NAME]"
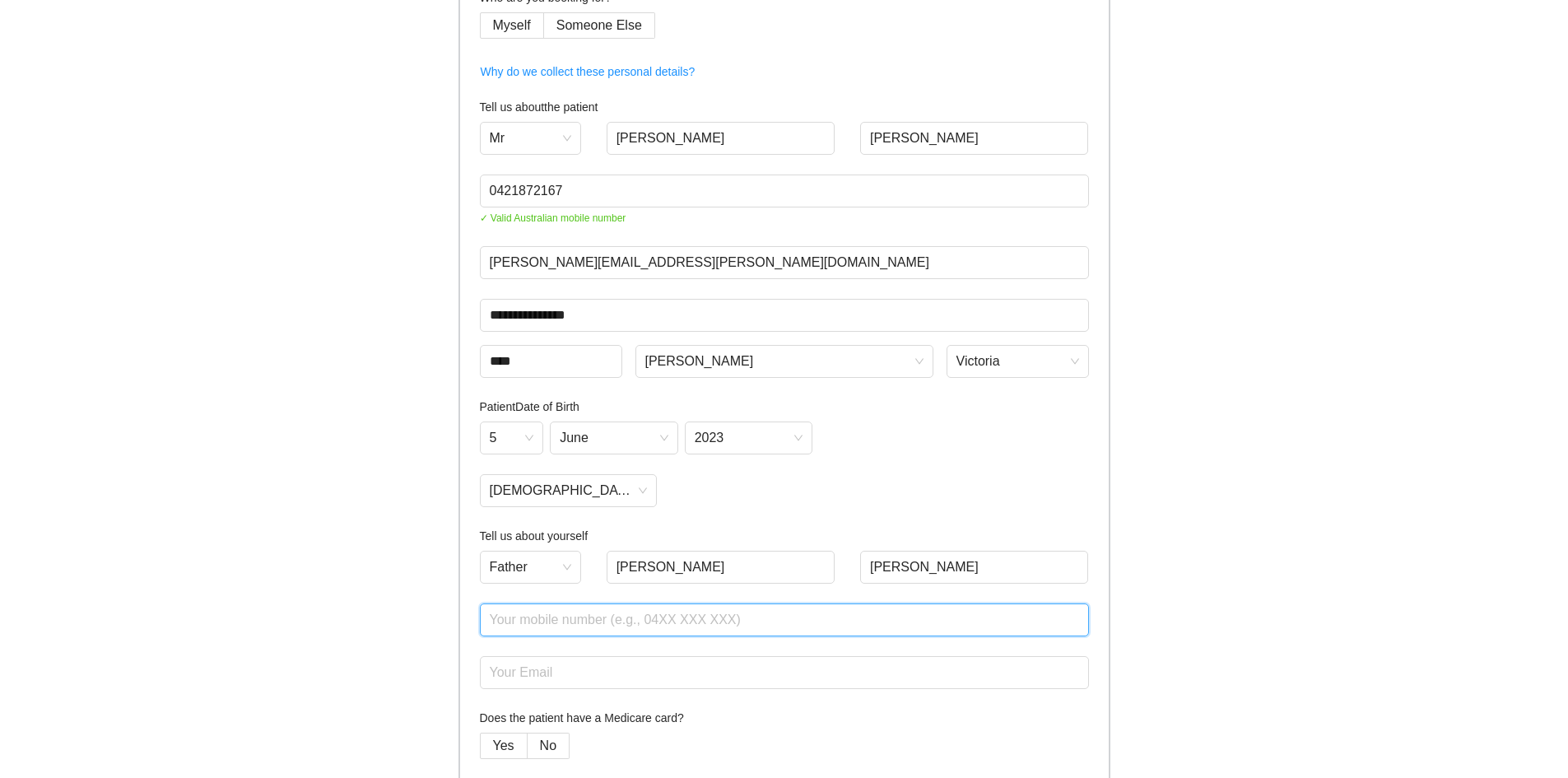
click at [706, 632] on input "text" at bounding box center [784, 620] width 610 height 33
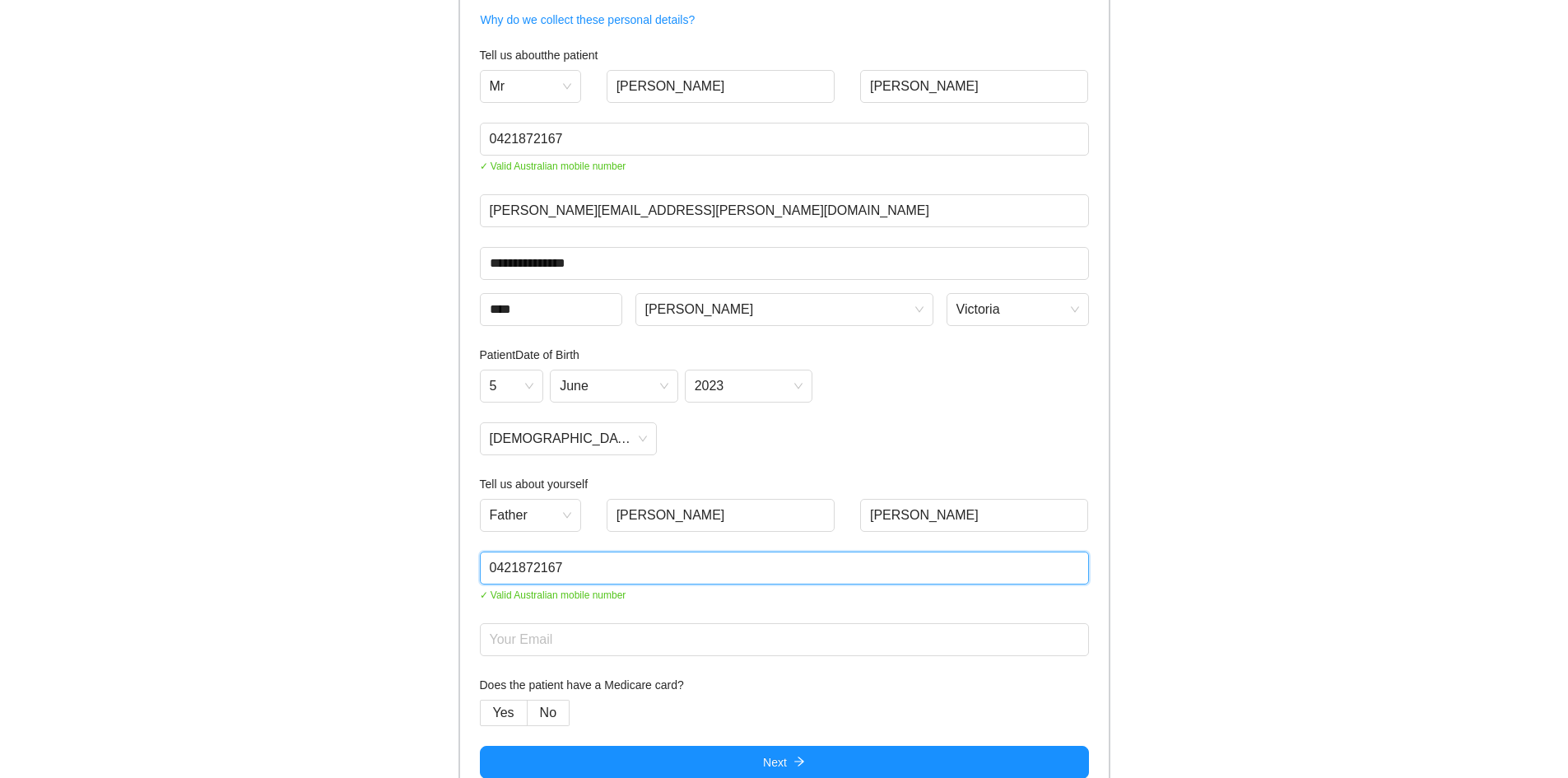
scroll to position [238, 0]
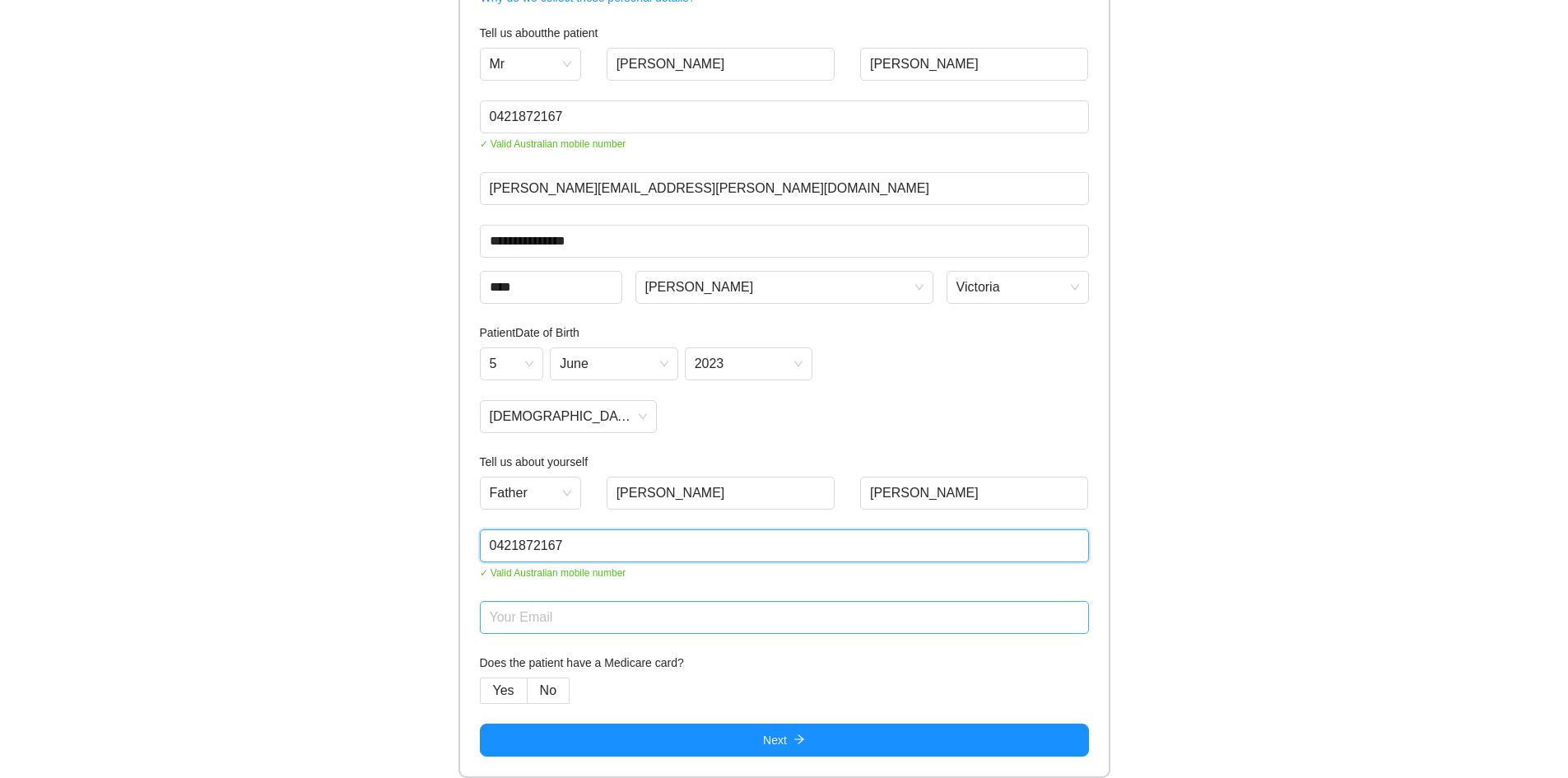
type input "0421872167"
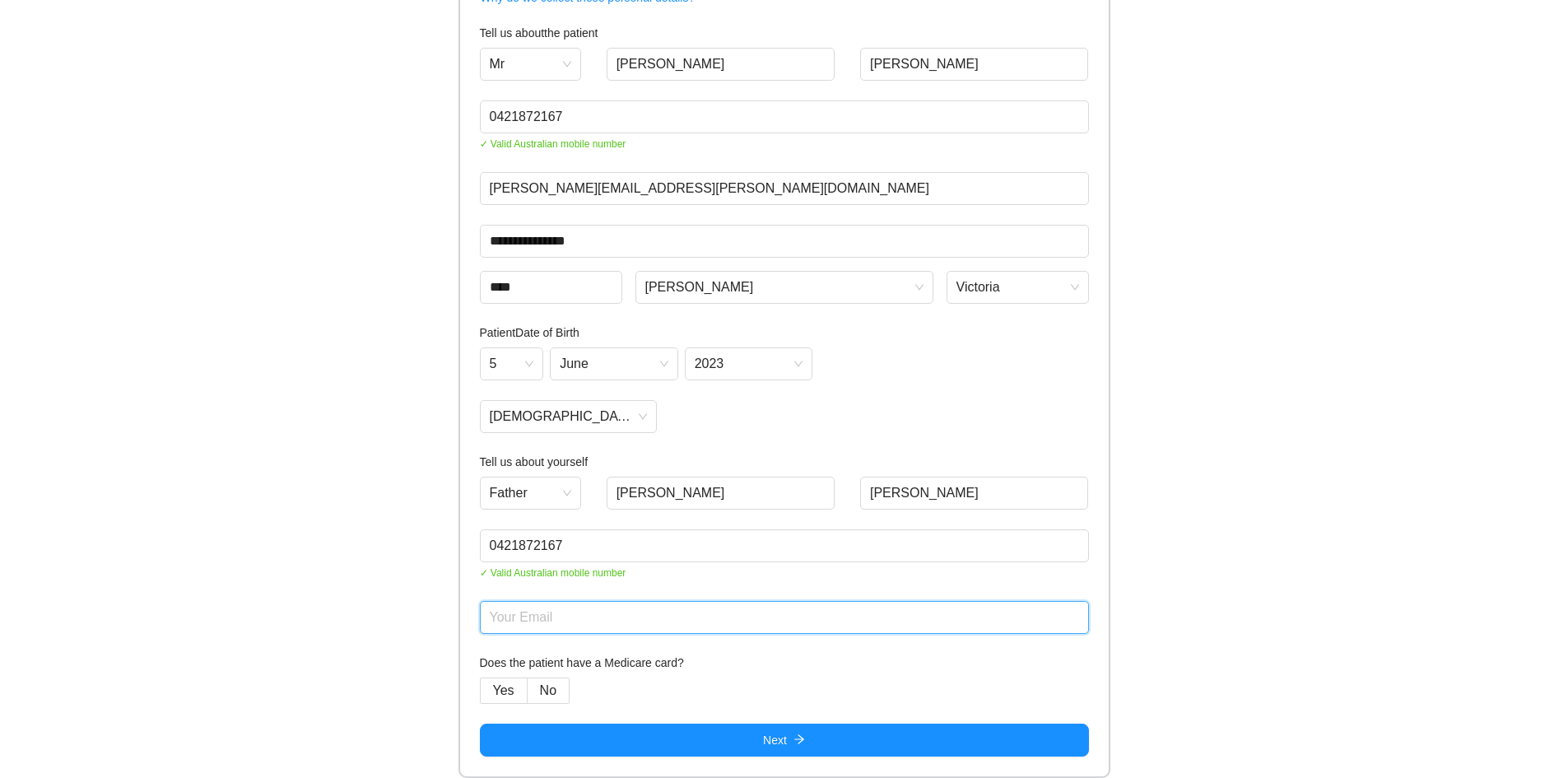
click at [720, 613] on input "text" at bounding box center [784, 618] width 610 height 33
type input "[PERSON_NAME][EMAIL_ADDRESS][PERSON_NAME][DOMAIN_NAME]"
click at [552, 688] on span "No" at bounding box center [549, 690] width 17 height 14
click at [693, 669] on h4 "Does the patient have a Medicare card?" at bounding box center [784, 663] width 610 height 18
click at [500, 695] on span "Yes" at bounding box center [504, 690] width 21 height 14
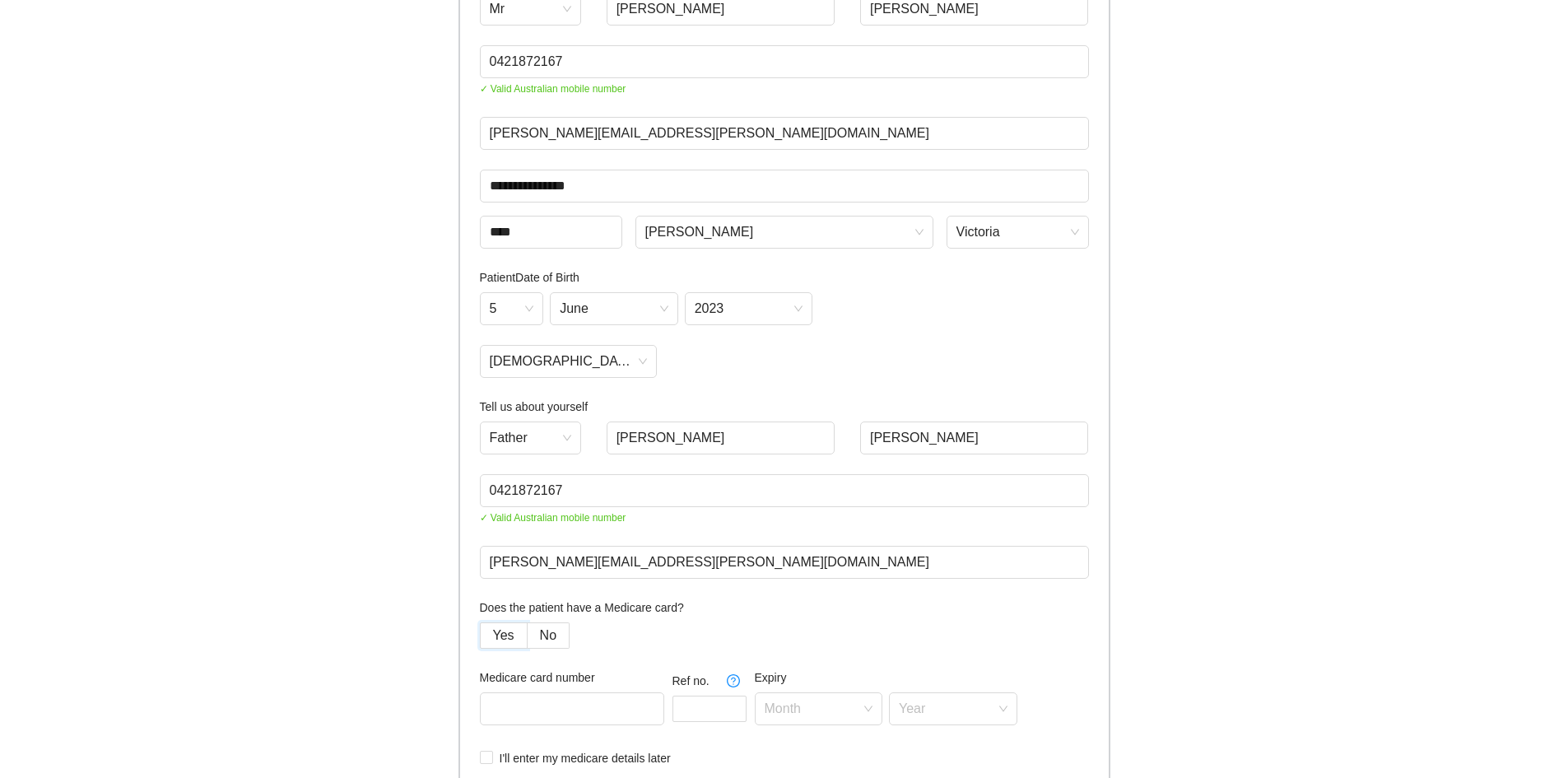
scroll to position [362, 0]
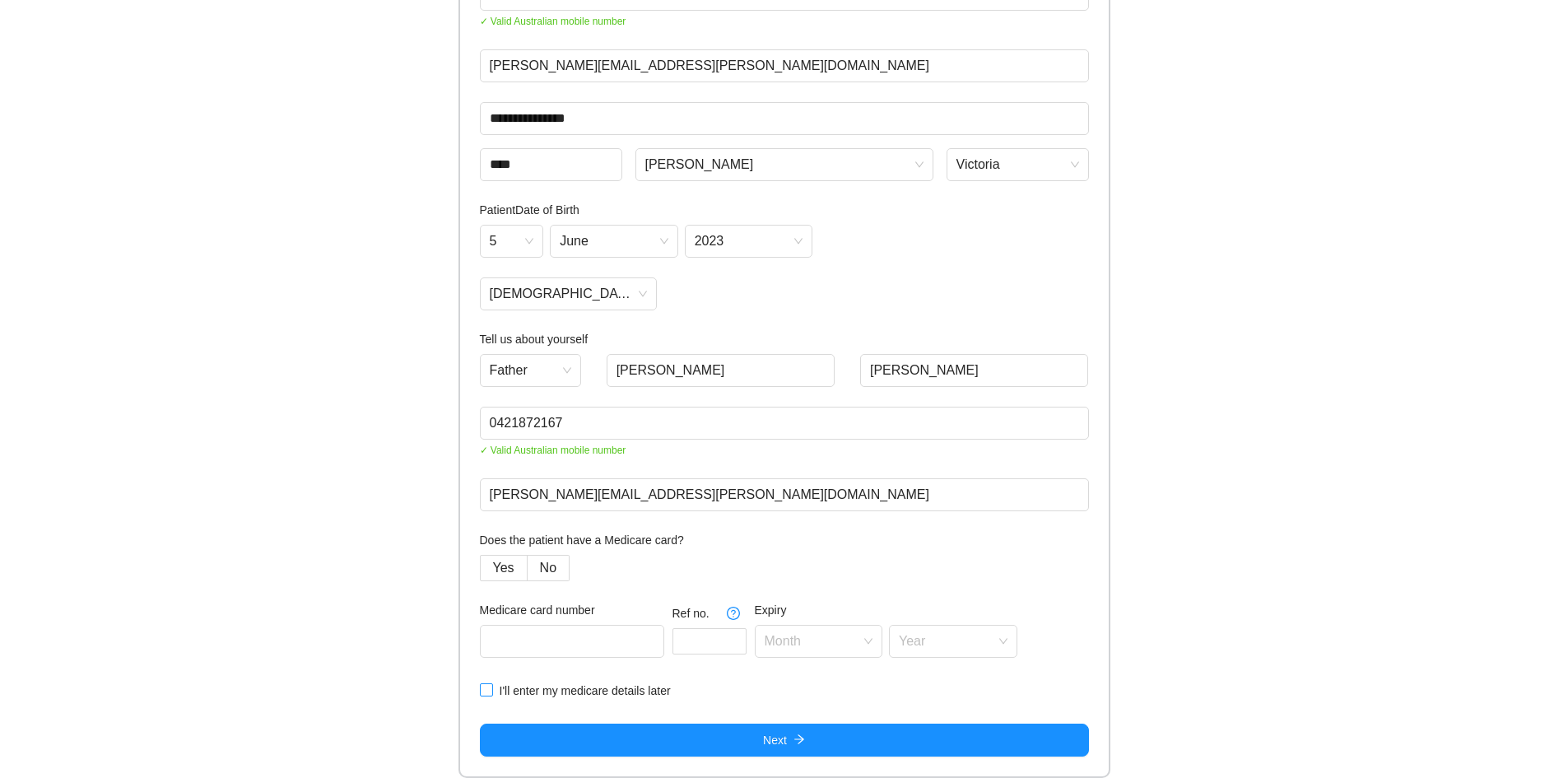
click at [618, 695] on span "I'll enter my medicare details later" at bounding box center [586, 691] width 184 height 18
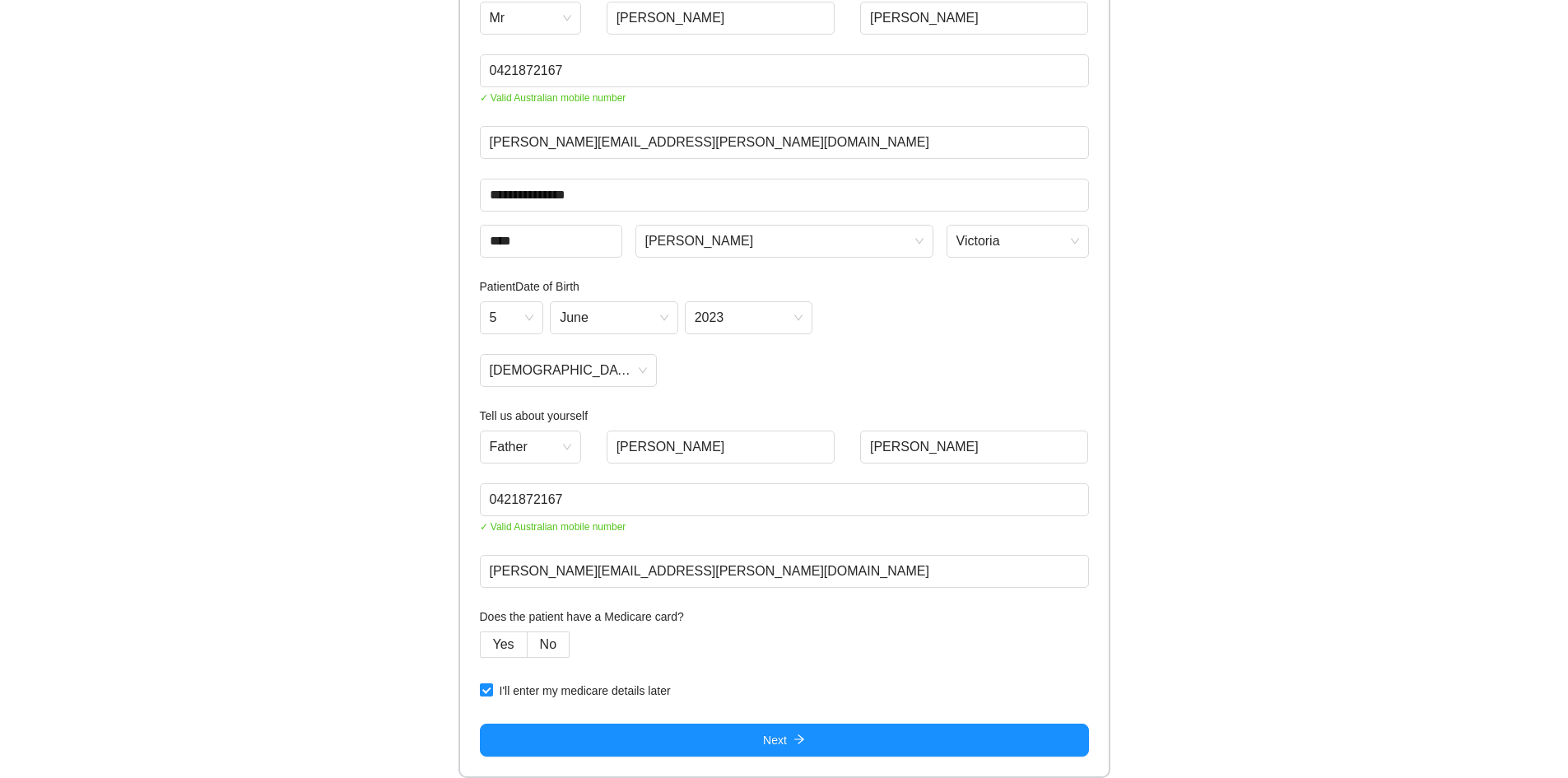
scroll to position [284, 0]
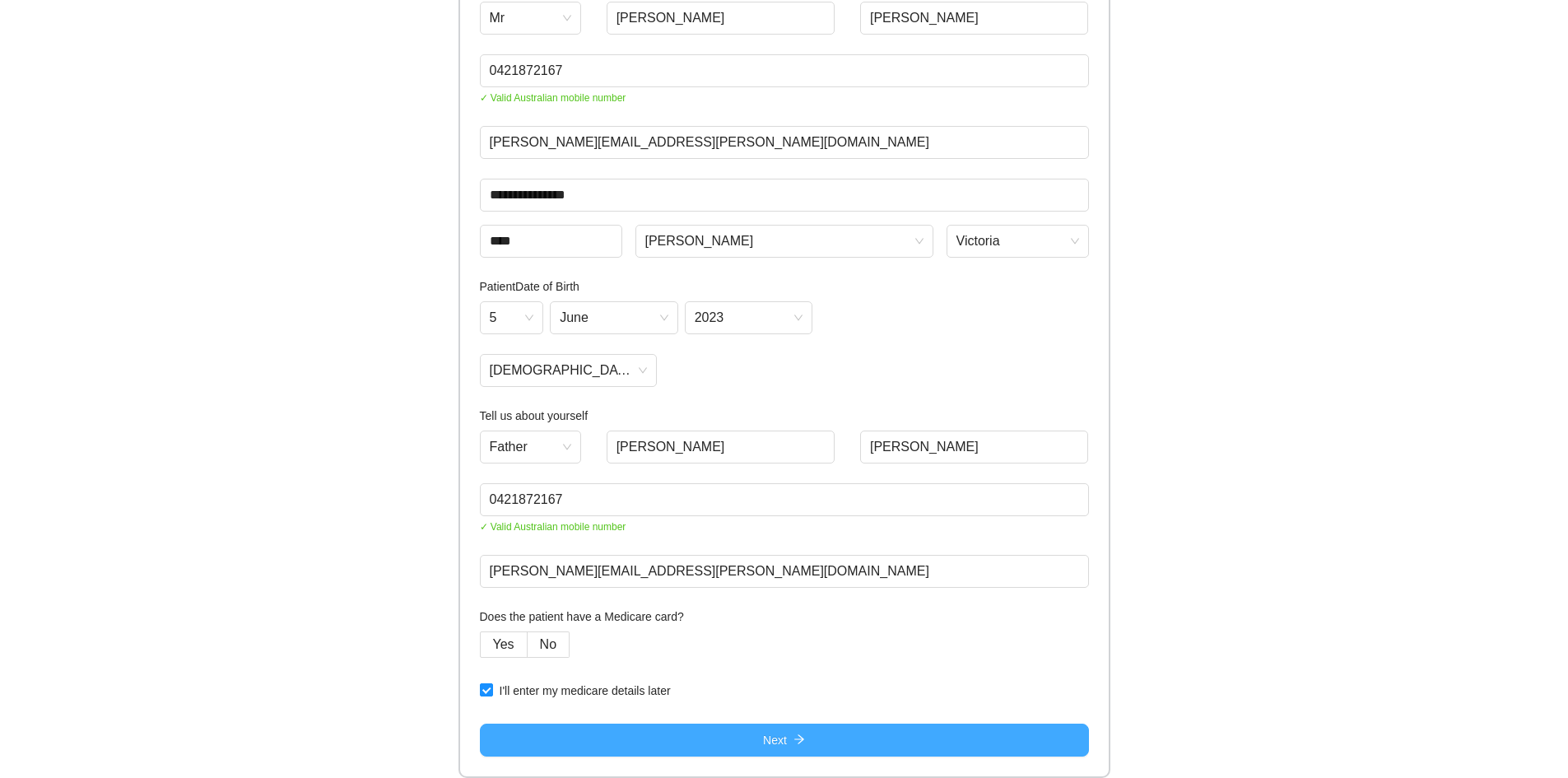
click at [809, 738] on button "Next" at bounding box center [784, 740] width 610 height 33
type input "[PERSON_NAME]"
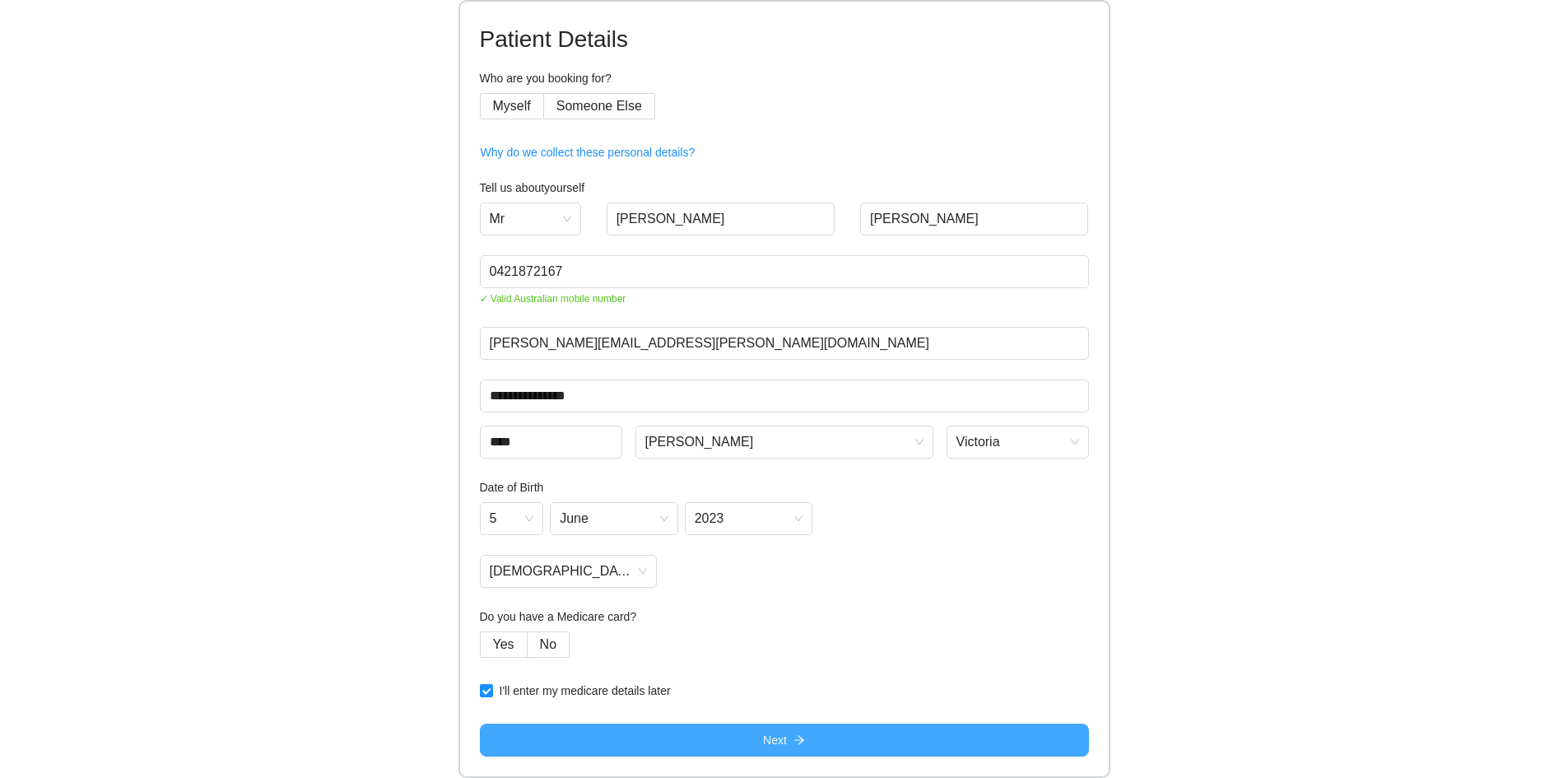
scroll to position [84, 0]
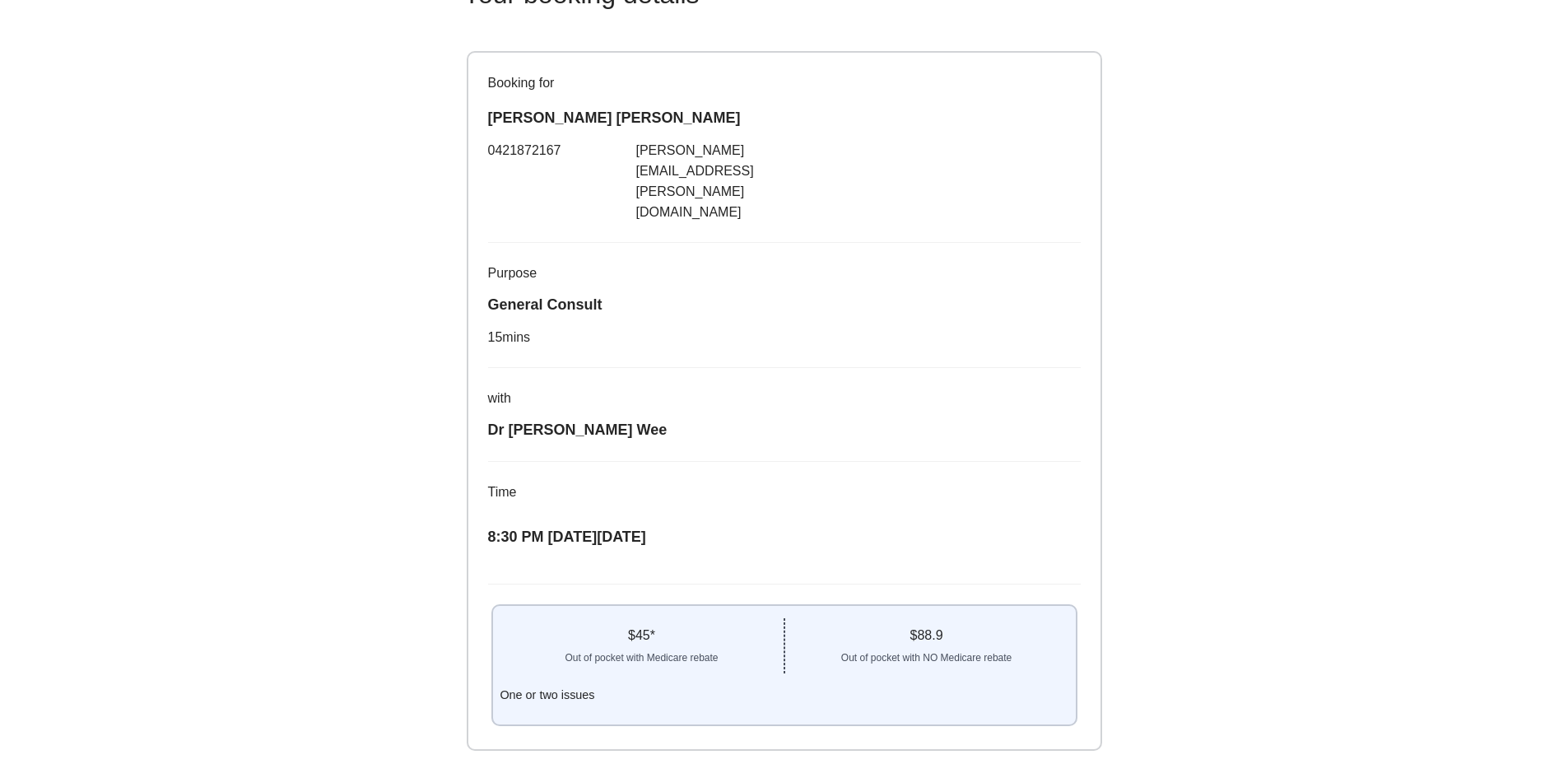
scroll to position [141, 0]
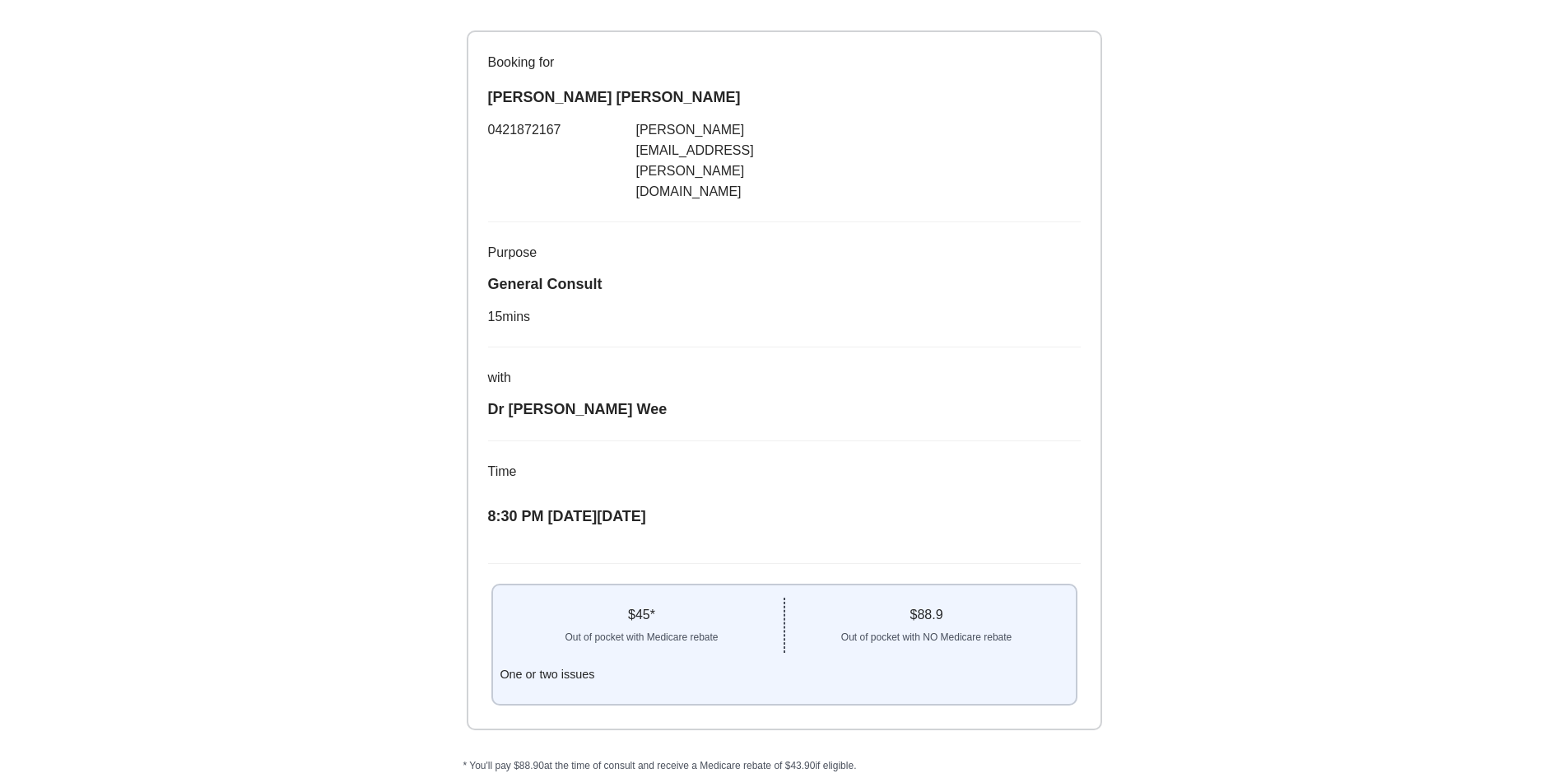
click at [635, 605] on div "$ 45 *" at bounding box center [642, 614] width 284 height 19
click at [651, 605] on div "$ 45 *" at bounding box center [642, 614] width 284 height 19
click at [655, 605] on div "$ 45 *" at bounding box center [642, 614] width 284 height 19
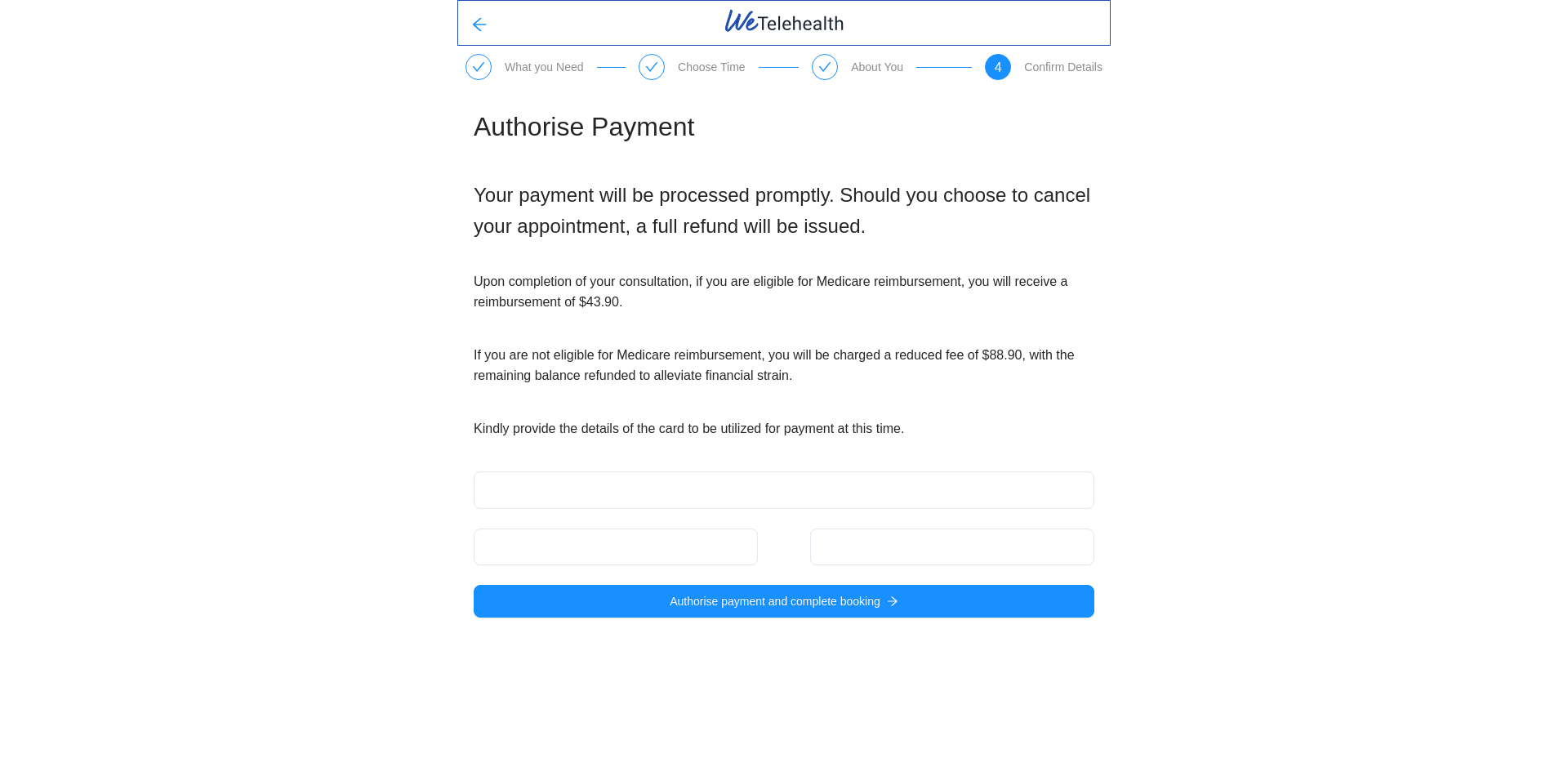
click at [654, 564] on div at bounding box center [616, 546] width 284 height 37
click at [852, 559] on div at bounding box center [952, 546] width 284 height 37
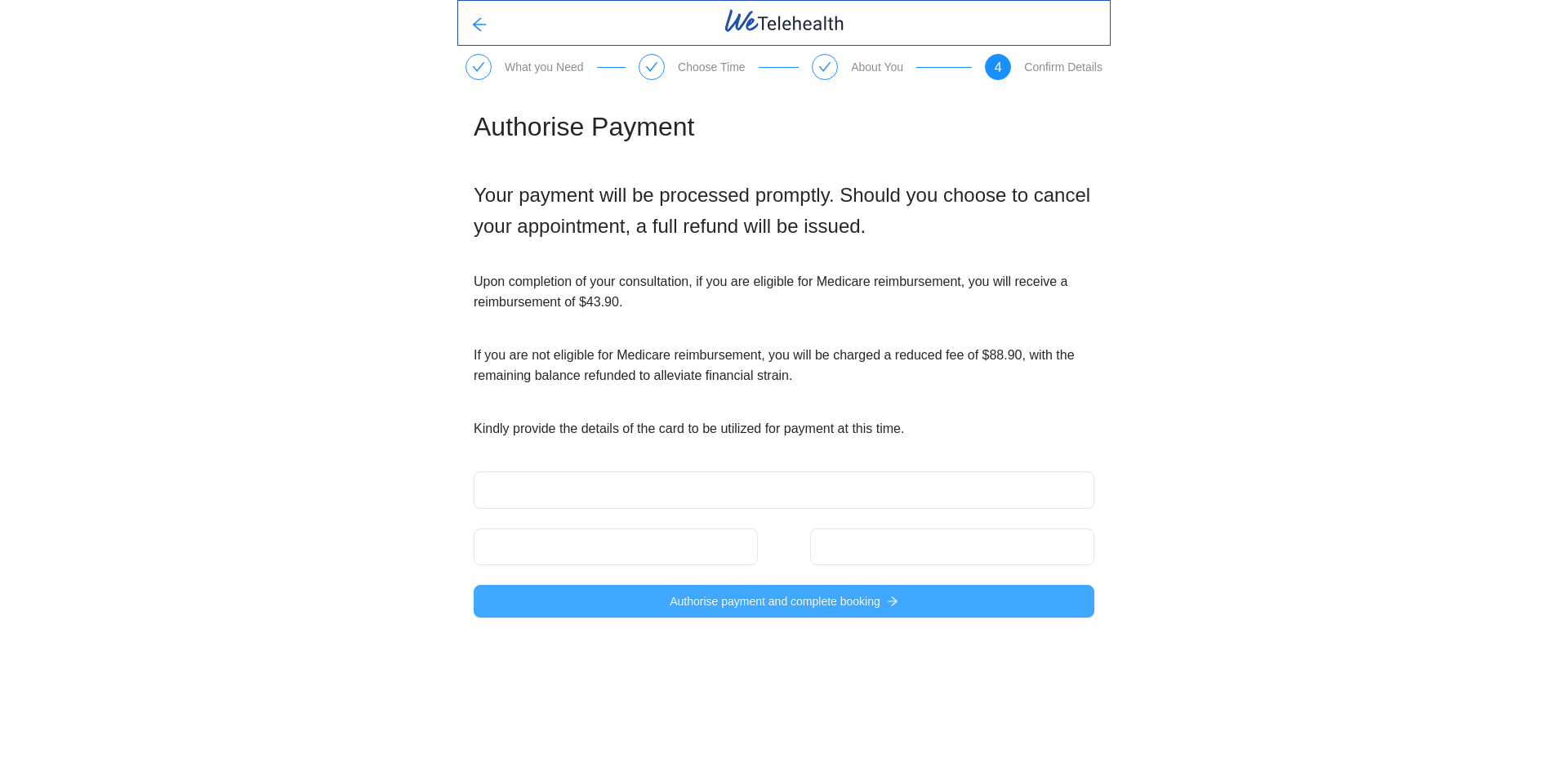
click at [875, 606] on span "Authorise payment and complete booking" at bounding box center [774, 601] width 211 height 18
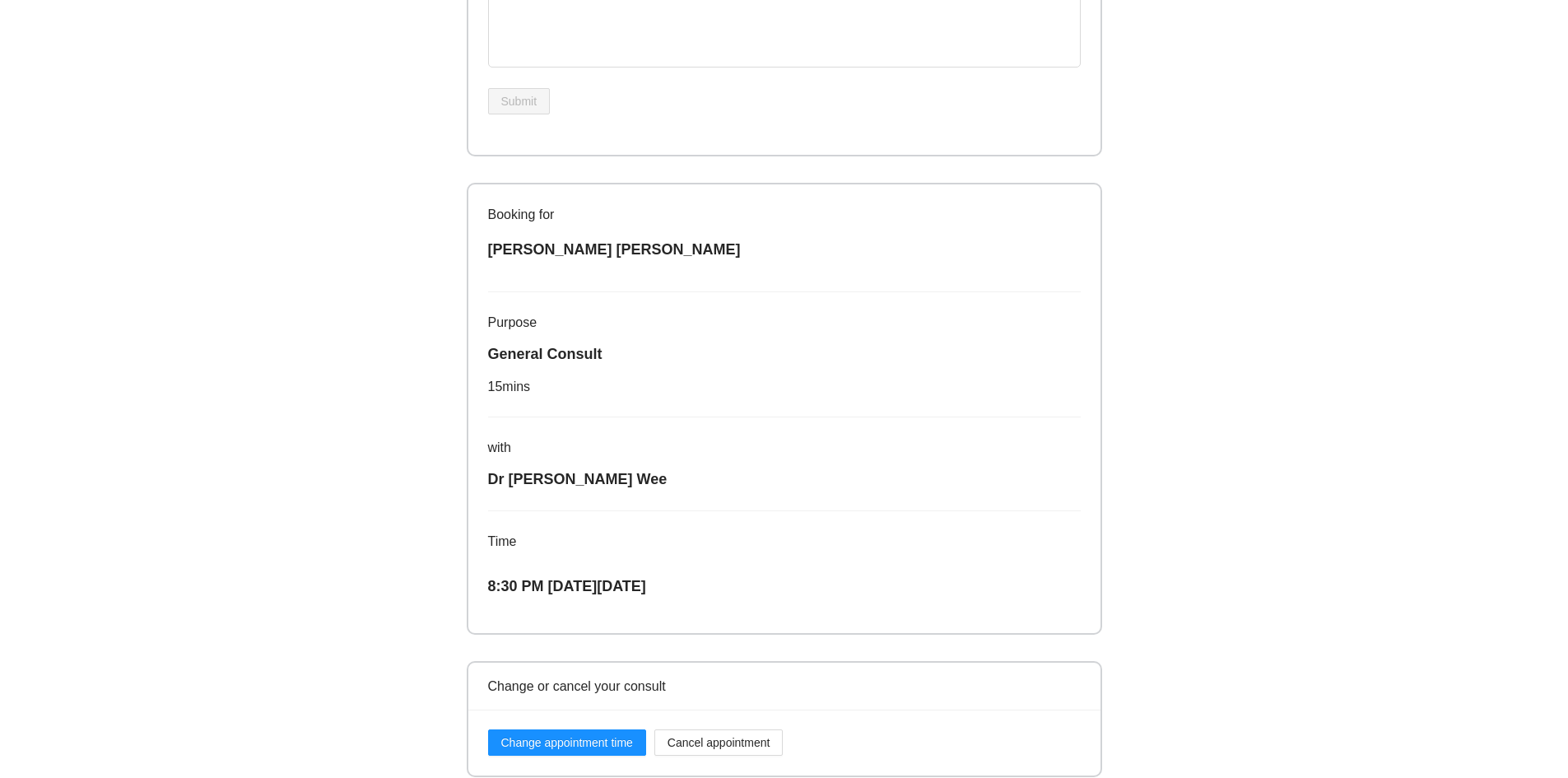
scroll to position [621, 0]
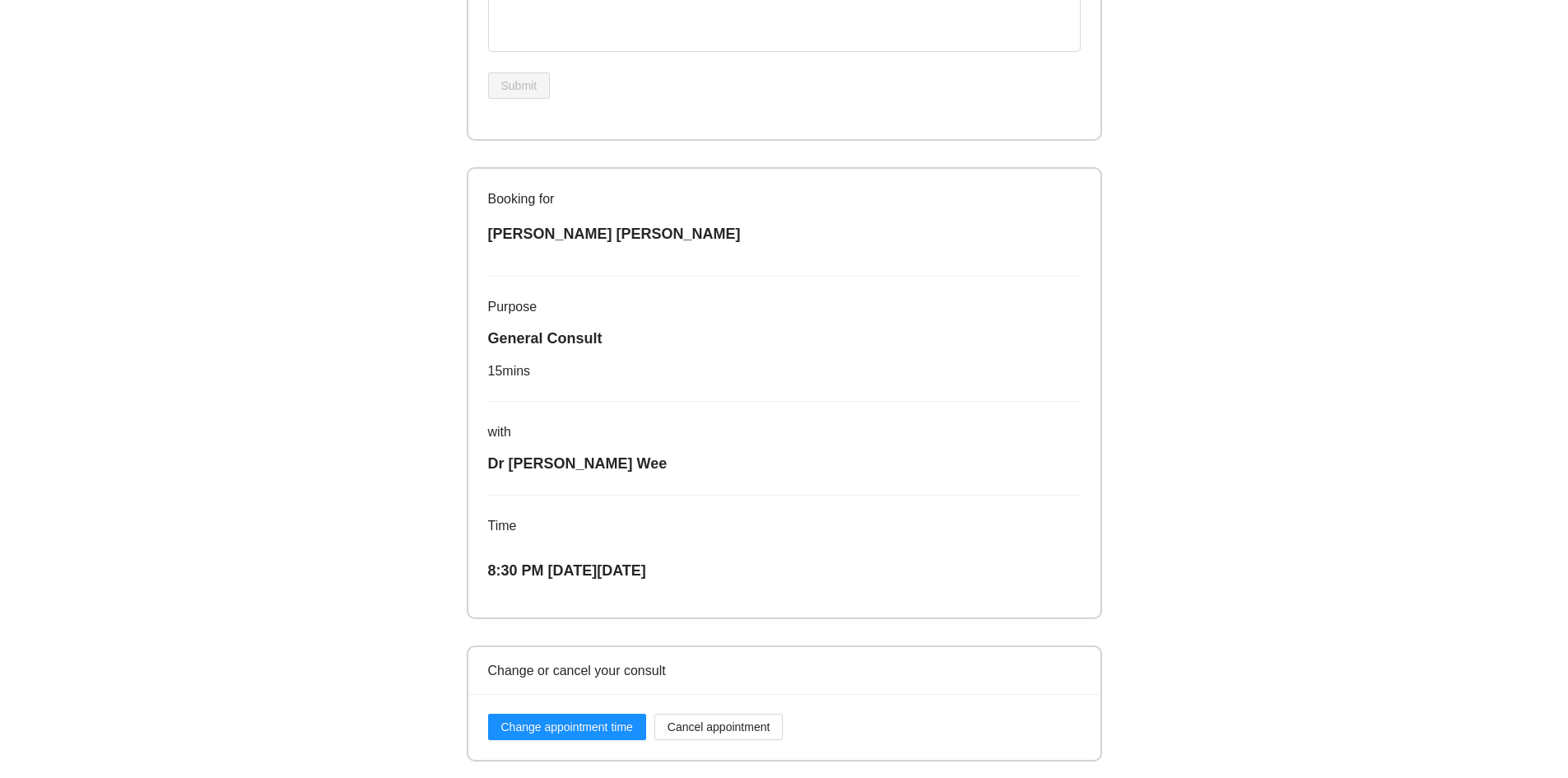
click at [1272, 521] on div "What you Need Choose Time About You Confirm Details Your Booking Details Bookin…" at bounding box center [784, 78] width 1568 height 1399
